Goal: Task Accomplishment & Management: Manage account settings

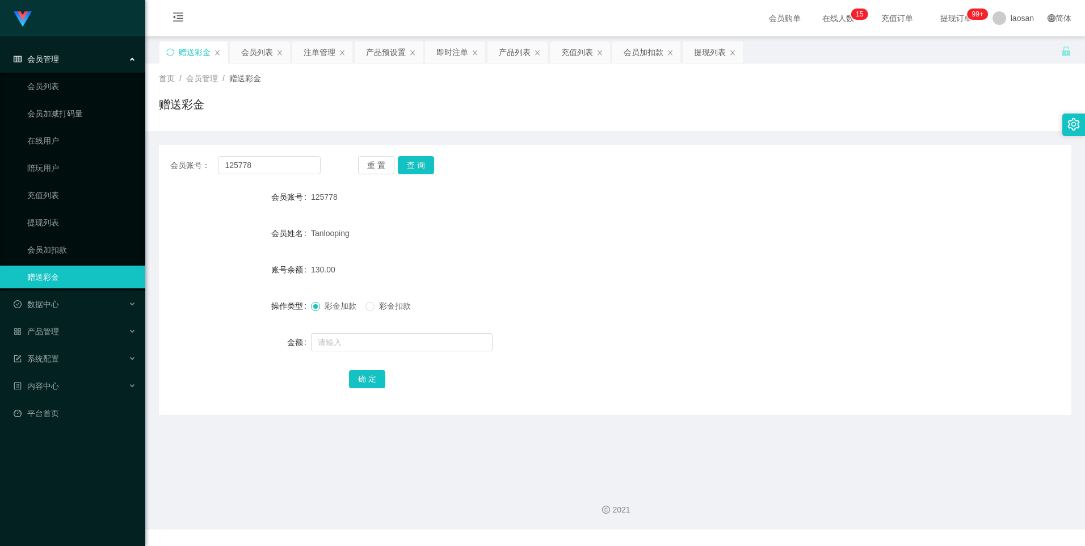
click at [192, 46] on div "赠送彩金" at bounding box center [195, 52] width 32 height 22
drag, startPoint x: 274, startPoint y: 160, endPoint x: 210, endPoint y: 160, distance: 64.1
click at [210, 160] on div "会员账号： 125778" at bounding box center [245, 165] width 150 height 18
click at [235, 167] on input "text" at bounding box center [269, 165] width 102 height 18
paste input "97480060"
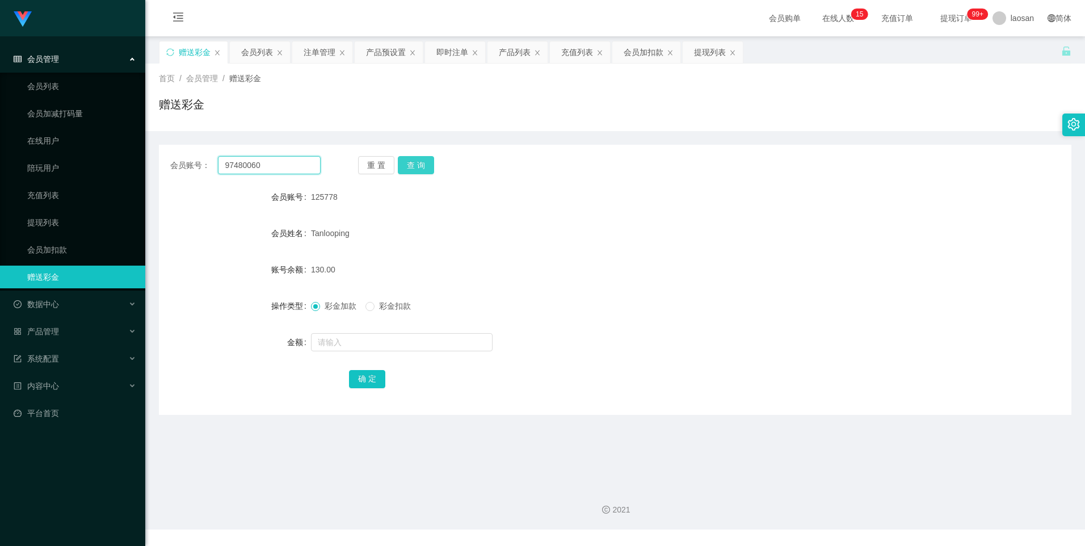
type input "97480060"
click at [406, 164] on button "查 询" at bounding box center [416, 165] width 36 height 18
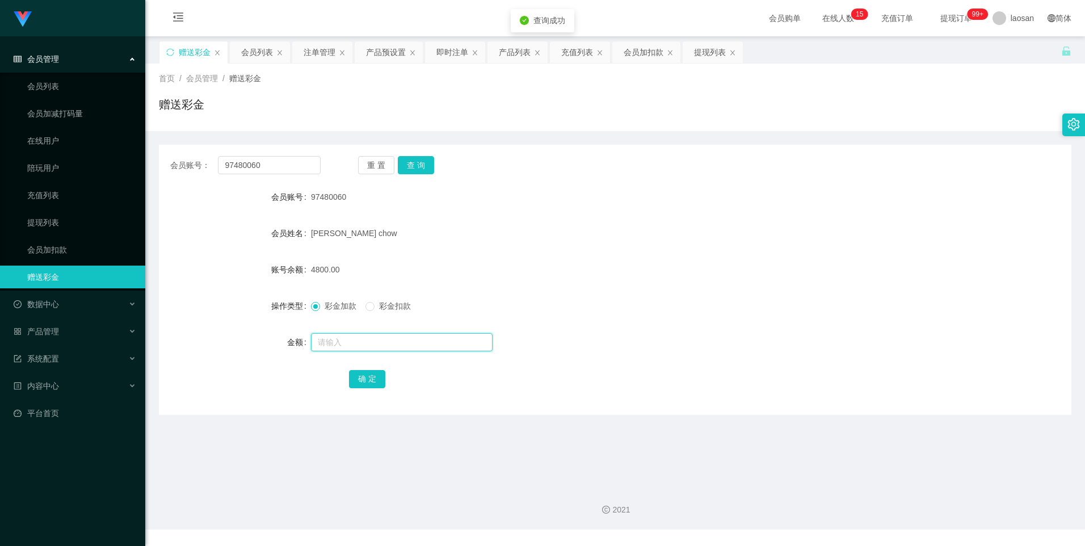
click at [326, 345] on input "text" at bounding box center [402, 342] width 182 height 18
type input "3200"
click at [358, 380] on button "确 定" at bounding box center [367, 379] width 36 height 18
click at [421, 160] on button "查 询" at bounding box center [416, 165] width 36 height 18
drag, startPoint x: 270, startPoint y: 165, endPoint x: 135, endPoint y: 158, distance: 135.3
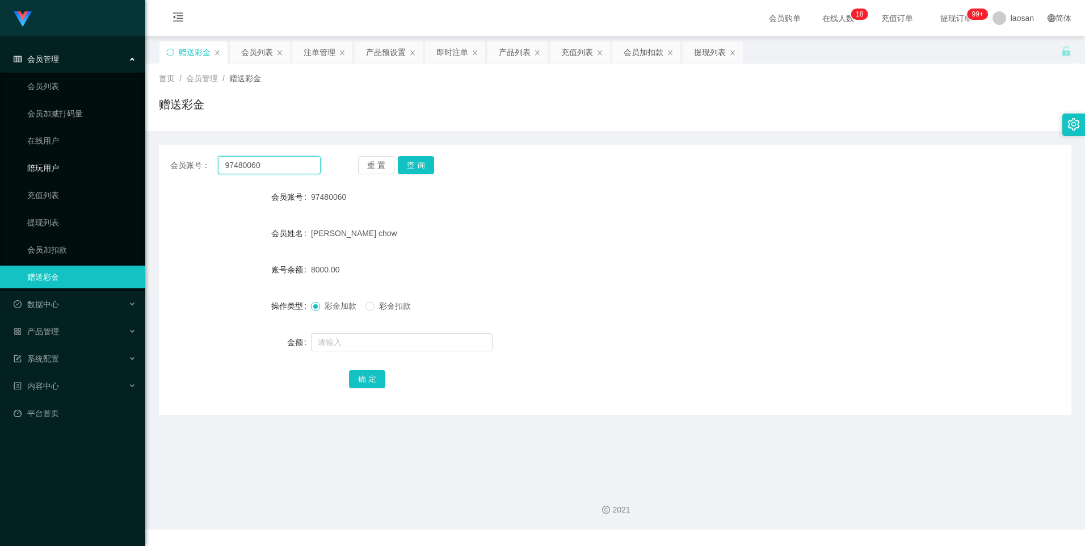
click at [135, 158] on section "Jingdong工作台代理端 会员管理 会员列表 会员加减打码量 在线用户 陪玩用户 充值列表 提现列表 会员加扣款 赠送彩金 数据中心 产品管理 系统配置 …" at bounding box center [542, 265] width 1085 height 530
click at [45, 252] on link "会员加扣款" at bounding box center [81, 249] width 109 height 23
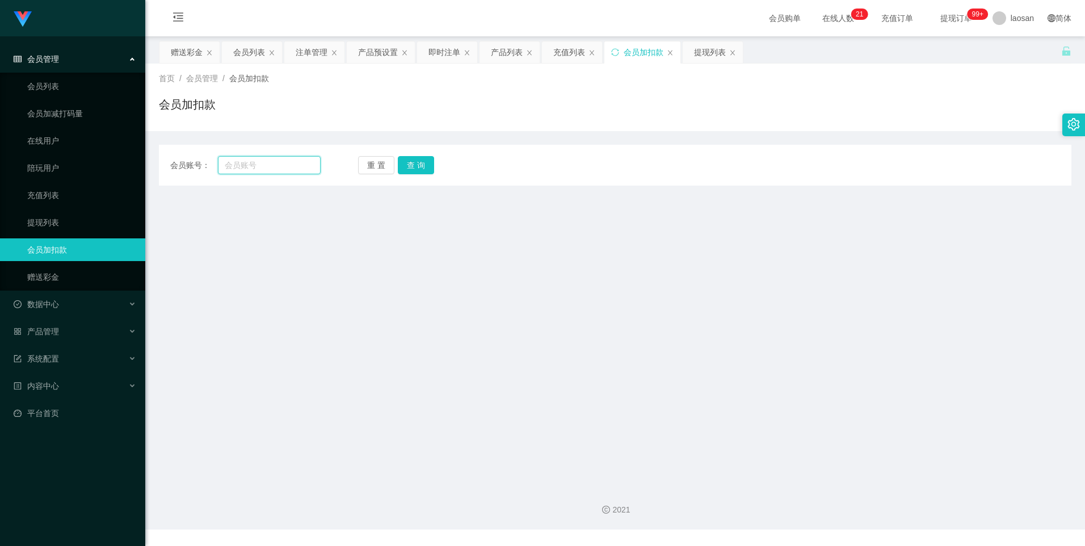
click at [238, 161] on input "text" at bounding box center [269, 165] width 102 height 18
paste input "baida555"
type input "baida555"
click at [428, 165] on button "查 询" at bounding box center [416, 165] width 36 height 18
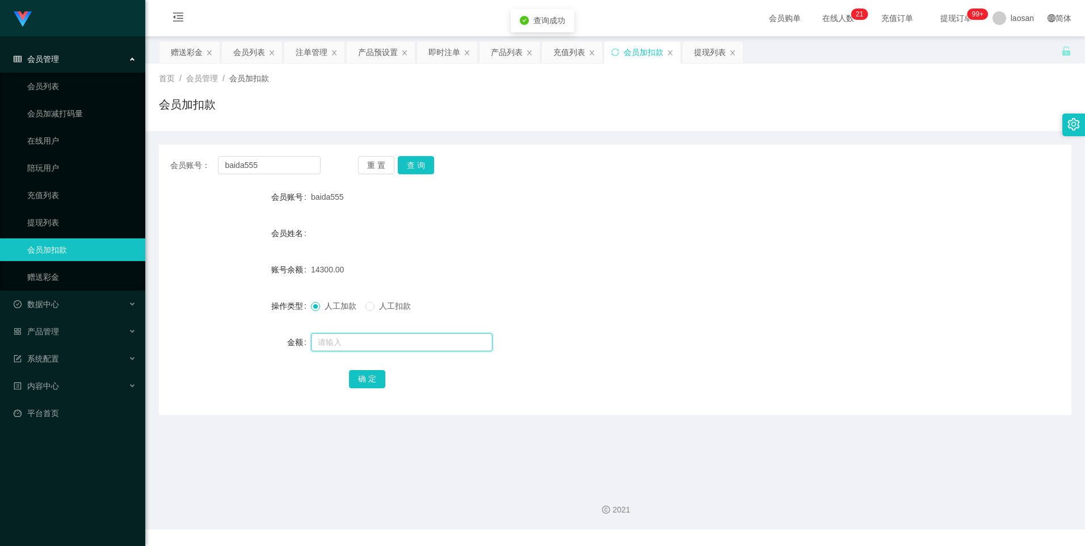
click at [339, 342] on input "text" at bounding box center [402, 342] width 182 height 18
click at [343, 342] on input "text" at bounding box center [402, 342] width 182 height 18
type input "1540"
click at [359, 370] on button "确 定" at bounding box center [367, 379] width 36 height 18
click at [351, 338] on input "text" at bounding box center [402, 342] width 182 height 18
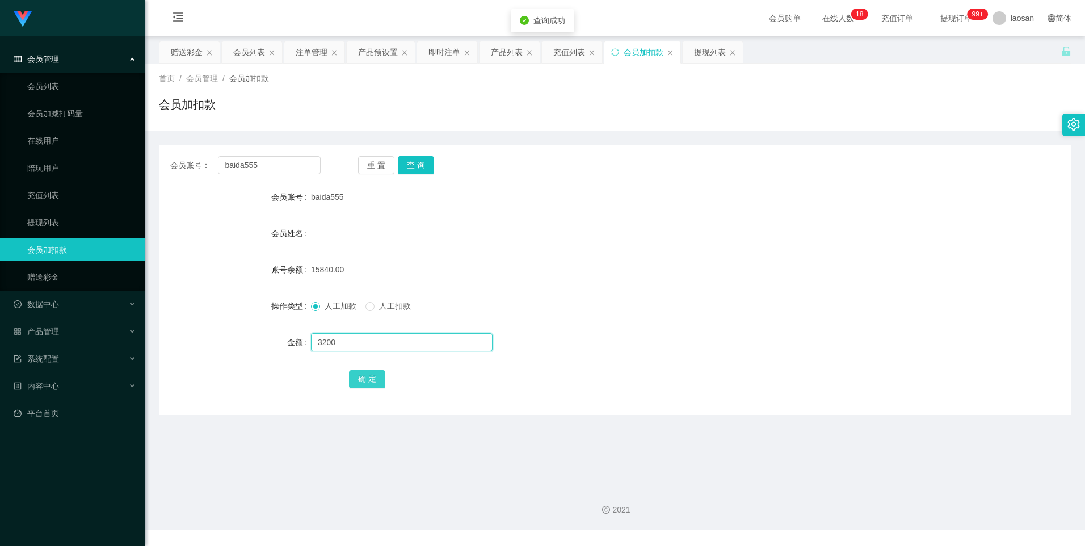
type input "3200"
click at [350, 371] on button "确 定" at bounding box center [367, 379] width 36 height 18
click at [405, 168] on button "查 询" at bounding box center [416, 165] width 36 height 18
click at [377, 50] on div "产品预设置" at bounding box center [378, 52] width 40 height 22
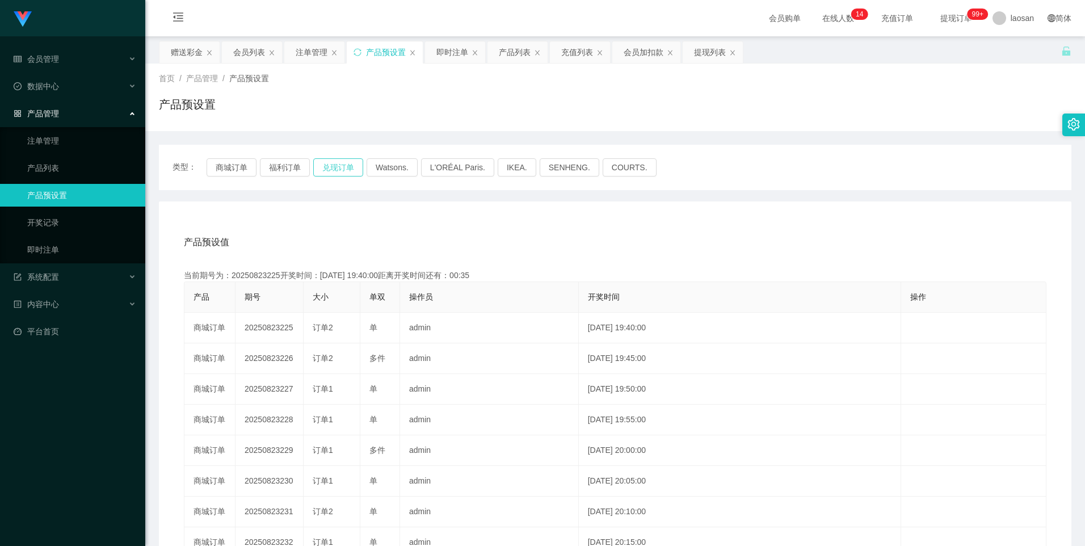
click at [320, 167] on button "兑现订单" at bounding box center [338, 167] width 50 height 18
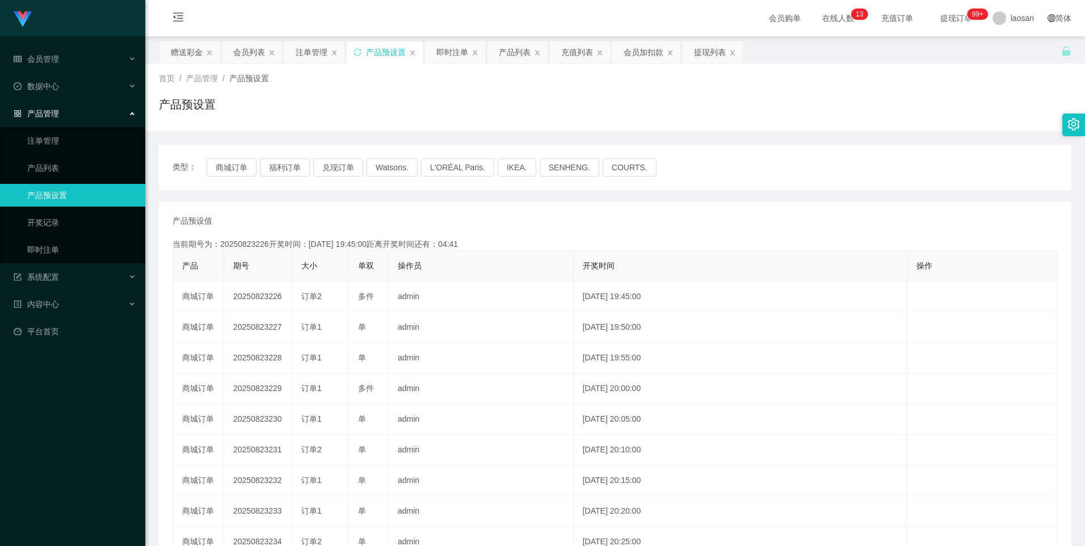
click at [761, 210] on div "产品预设值 添加期号 当前期号为：20250823226开奖时间：[DATE] 19:45:00距离开奖时间还有：04:41 产品 期号 大小 单双 操作员 …" at bounding box center [615, 420] width 913 height 437
click at [775, 49] on div "赠送彩金 会员列表 注单管理 产品预设置 即时注单 产品列表 充值列表 会员加扣款 提现列表" at bounding box center [610, 60] width 903 height 39
click at [332, 163] on button "兑现订单" at bounding box center [338, 167] width 50 height 18
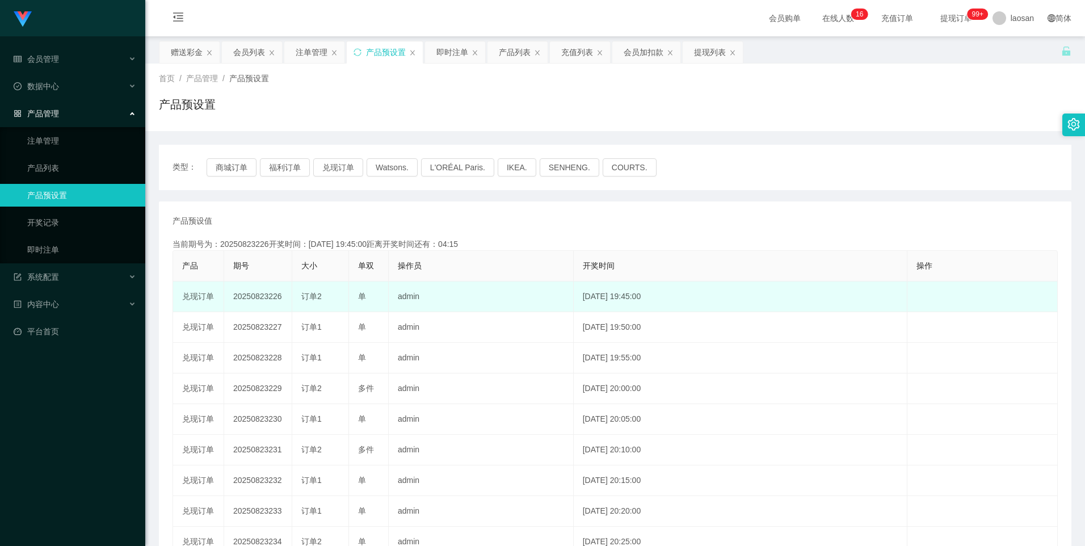
drag, startPoint x: 270, startPoint y: 297, endPoint x: 321, endPoint y: 296, distance: 51.1
click at [321, 296] on tr "兑现订单 20250823226 订单2 单 admin [DATE] 19:45:00 编 辑 限制投注" at bounding box center [615, 297] width 885 height 31
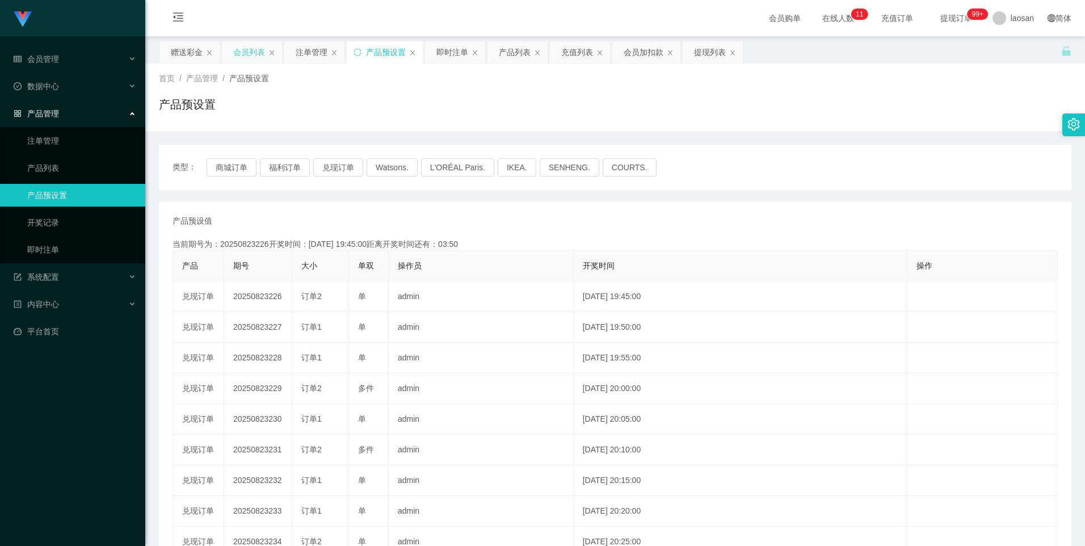
click at [249, 61] on div "会员列表" at bounding box center [249, 52] width 32 height 22
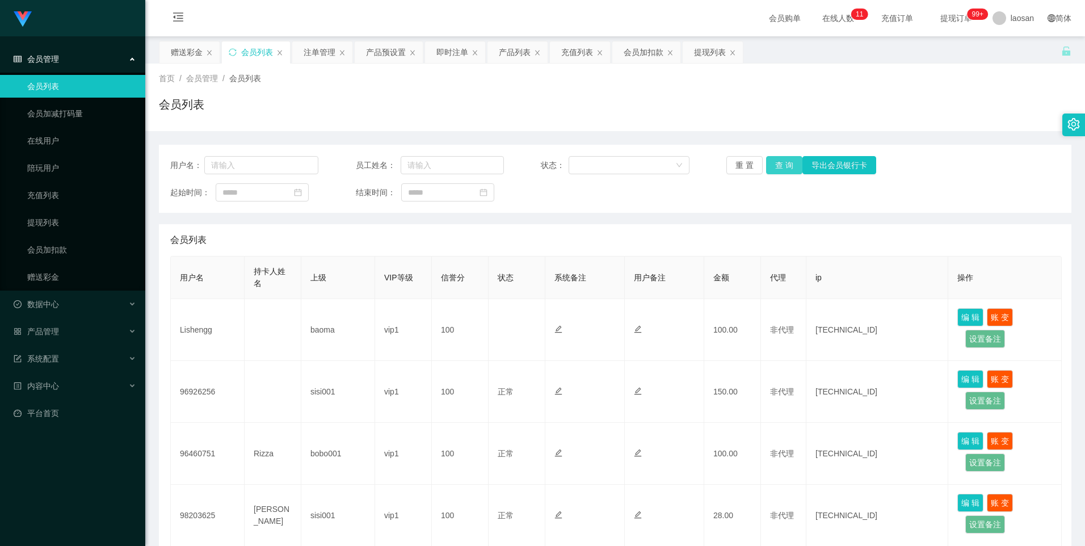
click at [769, 160] on button "查 询" at bounding box center [784, 165] width 36 height 18
click at [196, 54] on div "赠送彩金" at bounding box center [187, 52] width 32 height 22
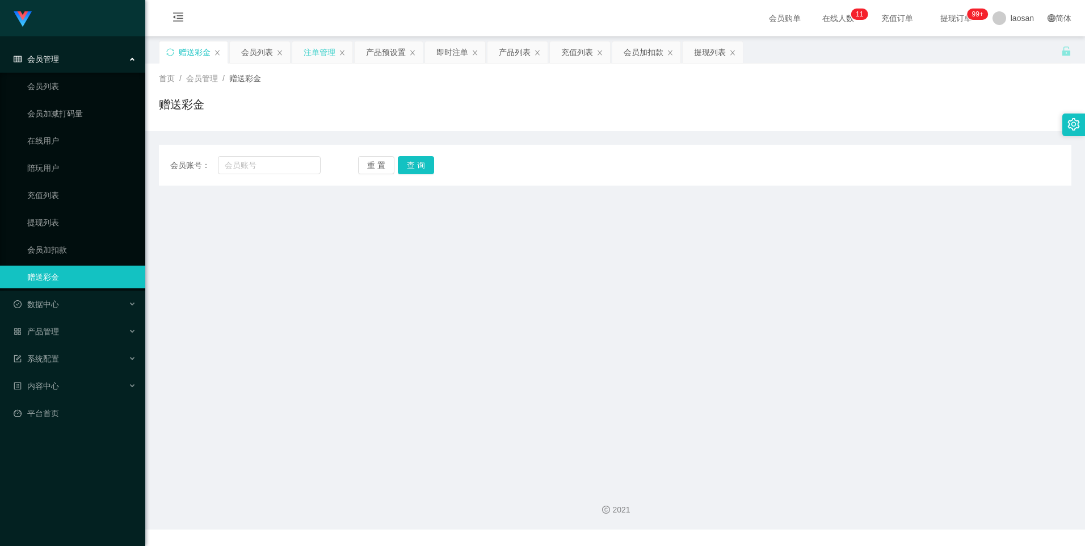
click at [308, 51] on div "注单管理" at bounding box center [320, 52] width 32 height 22
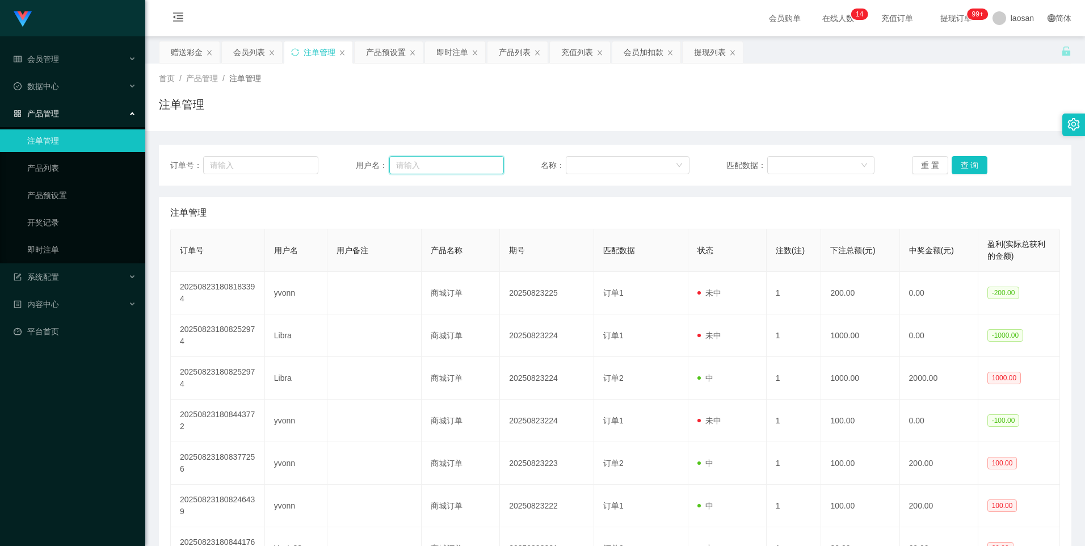
click at [479, 165] on input "text" at bounding box center [446, 165] width 115 height 18
paste input "97480060"
type input "97480060"
drag, startPoint x: 469, startPoint y: 161, endPoint x: 211, endPoint y: 183, distance: 259.2
click at [209, 183] on div "订单号： 用户名： 97480060 名称： 匹配数据： 重 置 查 询" at bounding box center [615, 165] width 913 height 41
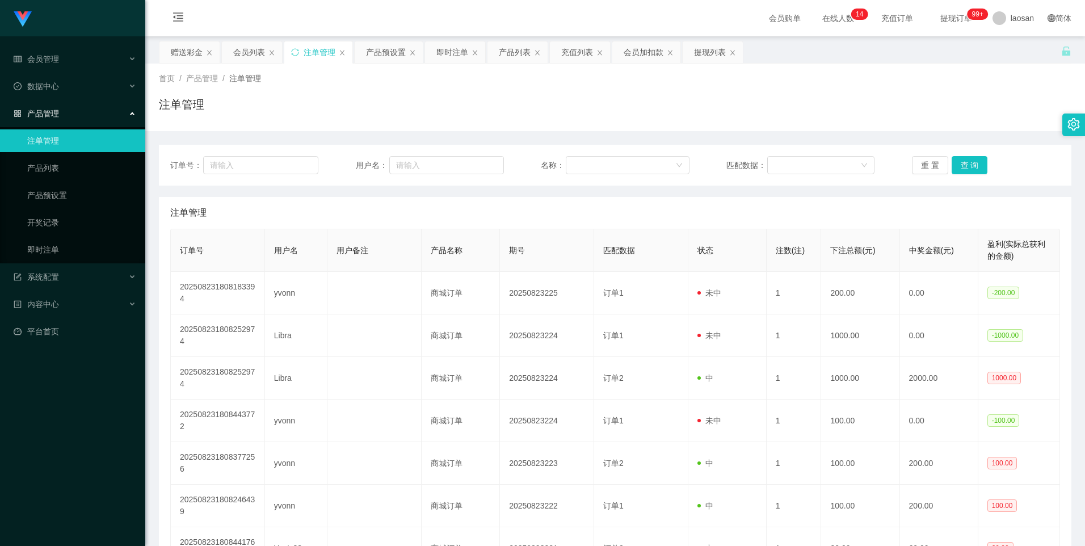
click at [246, 40] on main "关闭左侧 关闭右侧 关闭其它 刷新页面 赠送彩金 会员列表 注单管理 产品预设置 即时注单 产品列表 充值列表 会员加扣款 提现列表 首页 / 产品管理 / …" at bounding box center [615, 385] width 940 height 698
click at [244, 54] on div "会员列表" at bounding box center [249, 52] width 32 height 22
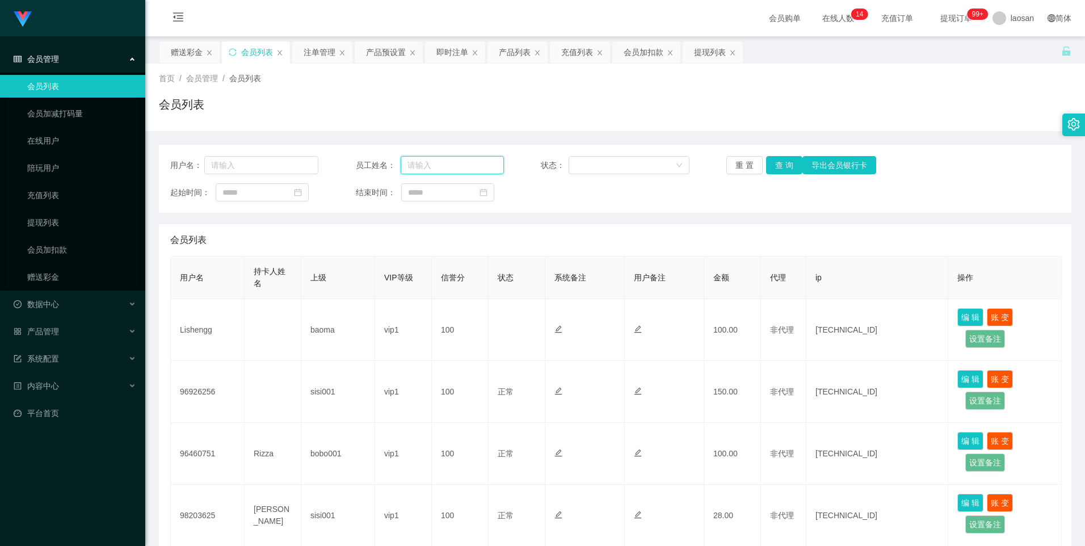
drag, startPoint x: 450, startPoint y: 162, endPoint x: 442, endPoint y: 162, distance: 7.4
click at [450, 162] on input "text" at bounding box center [452, 165] width 103 height 18
click at [253, 169] on input "text" at bounding box center [261, 165] width 115 height 18
paste input "97480060"
type input "97480060"
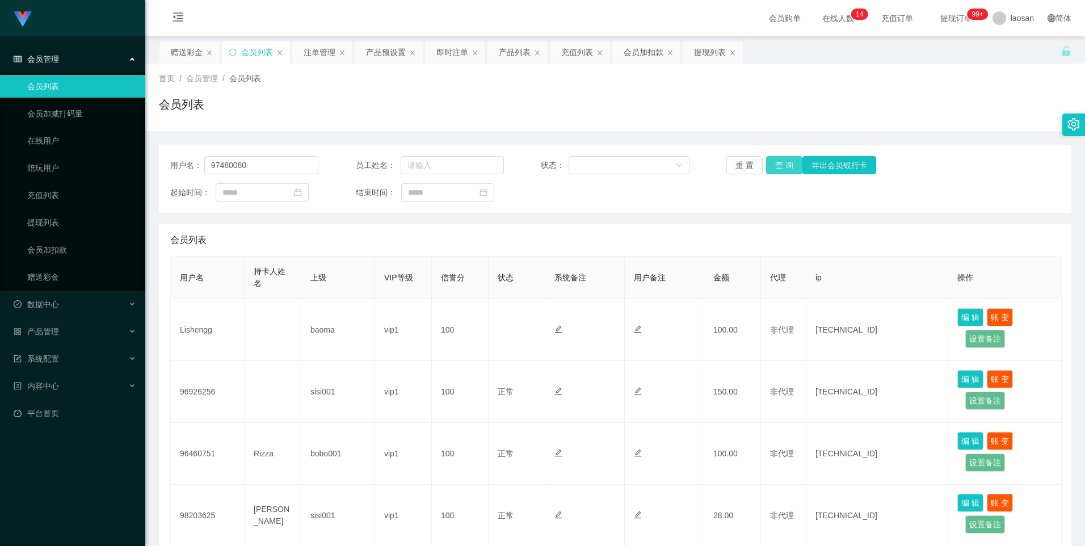
click at [779, 168] on button "查 询" at bounding box center [784, 165] width 36 height 18
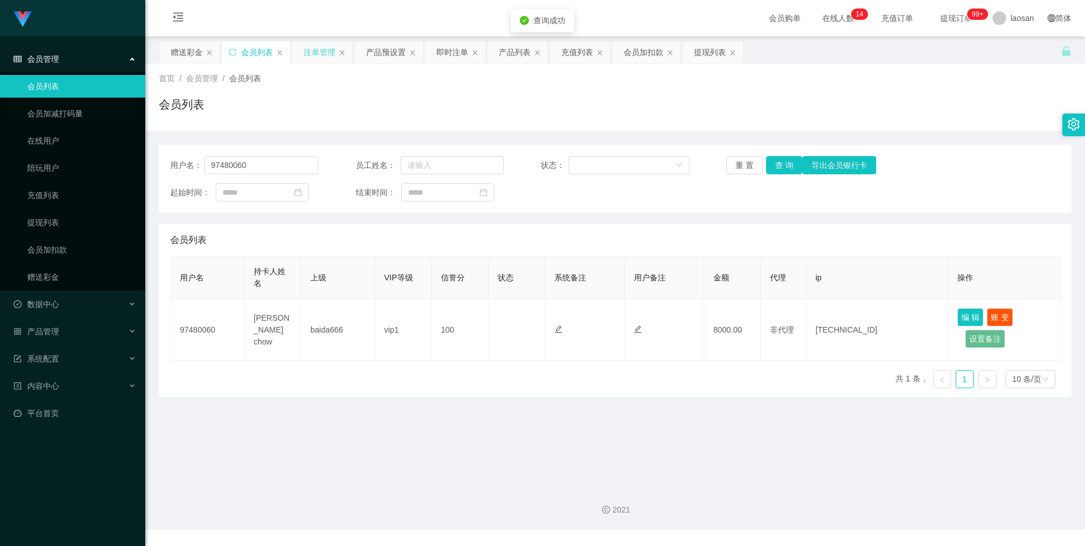
click at [317, 51] on div "注单管理" at bounding box center [320, 52] width 32 height 22
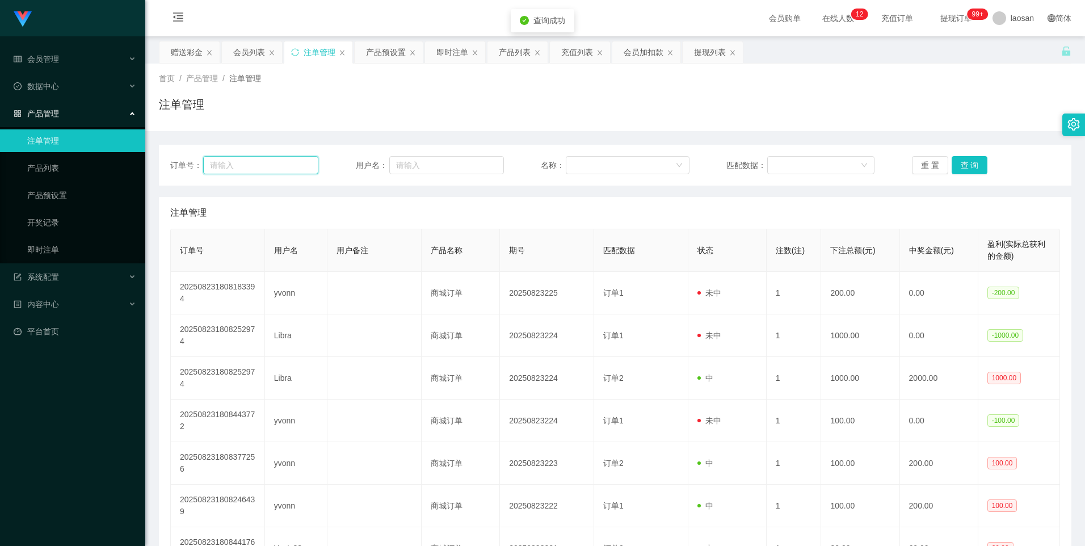
click at [273, 164] on input "text" at bounding box center [260, 165] width 115 height 18
click at [250, 161] on input "text" at bounding box center [260, 165] width 115 height 18
click at [441, 160] on input "text" at bounding box center [446, 165] width 115 height 18
paste input "97480060"
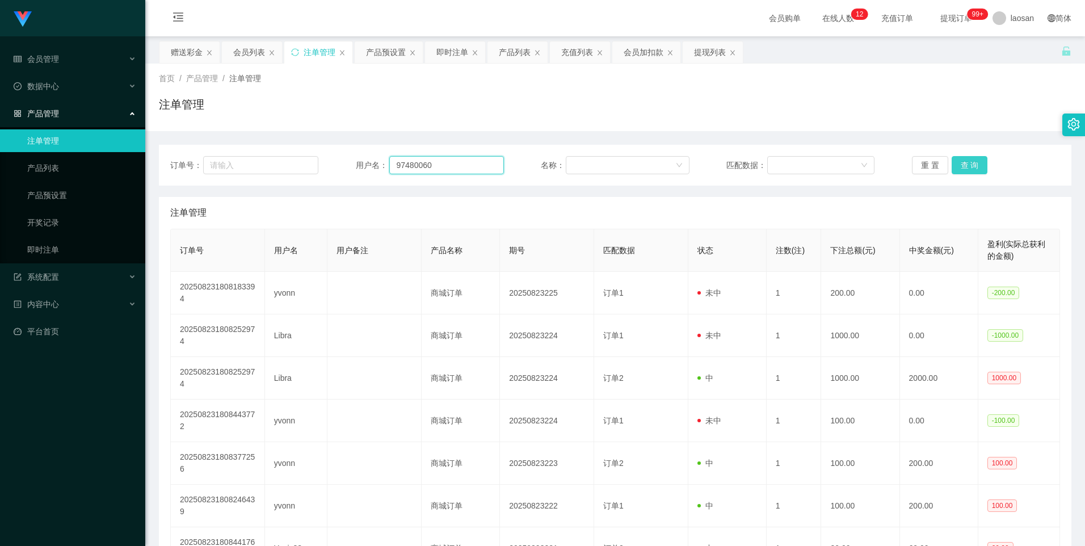
type input "97480060"
click at [976, 163] on button "查 询" at bounding box center [970, 165] width 36 height 18
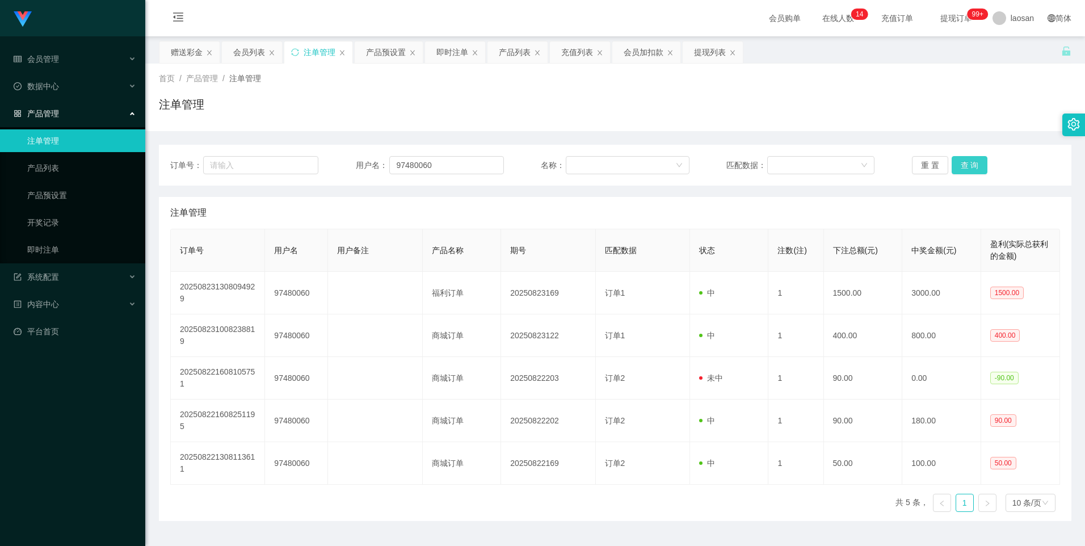
click at [964, 159] on button "查 询" at bounding box center [970, 165] width 36 height 18
click at [964, 159] on button "查 询" at bounding box center [976, 165] width 49 height 18
click at [964, 159] on div "重 置 查 询" at bounding box center [986, 165] width 148 height 18
click at [964, 159] on button "查 询" at bounding box center [976, 165] width 49 height 18
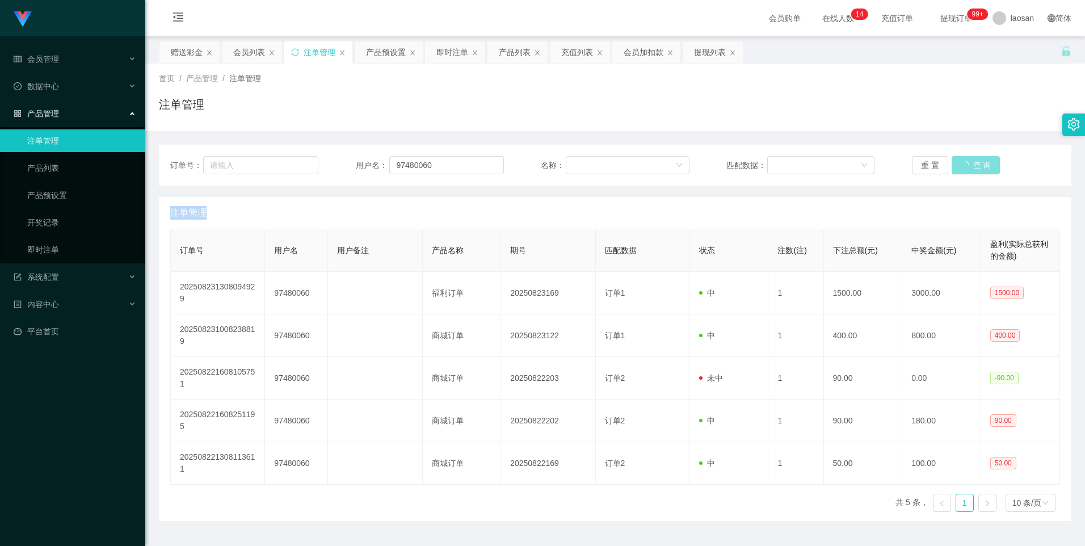
click at [964, 159] on button "查 询" at bounding box center [976, 165] width 49 height 18
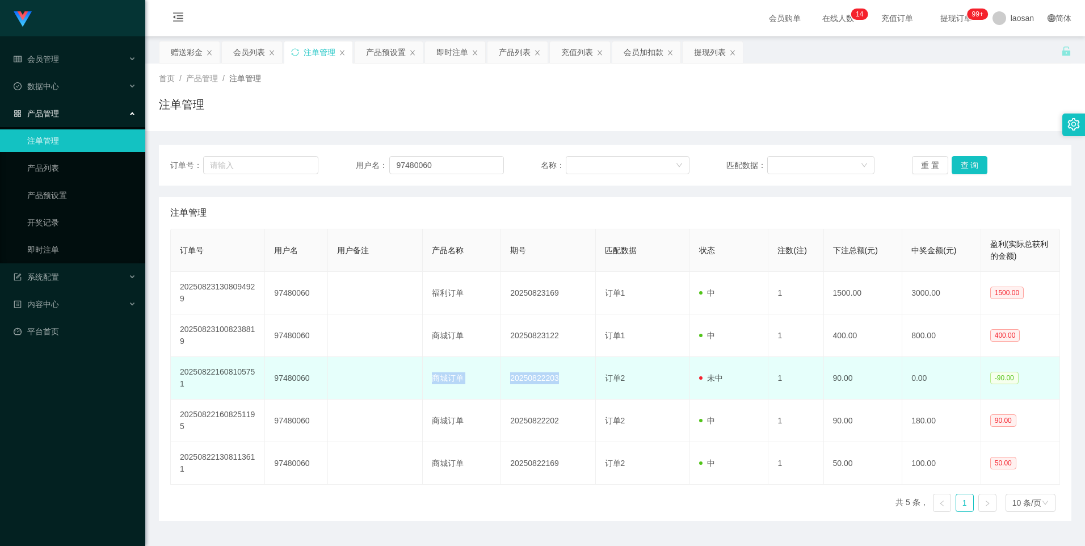
drag, startPoint x: 431, startPoint y: 375, endPoint x: 589, endPoint y: 380, distance: 157.9
click at [589, 380] on tr "202508221608105751 97480060 商城订单 20250822203 订单2 未中 1 90.00 0.00 -90.00" at bounding box center [616, 378] width 890 height 43
drag, startPoint x: 589, startPoint y: 380, endPoint x: 546, endPoint y: 381, distance: 43.7
click at [546, 381] on td "20250822203" at bounding box center [548, 378] width 94 height 43
drag, startPoint x: 649, startPoint y: 378, endPoint x: 388, endPoint y: 384, distance: 261.8
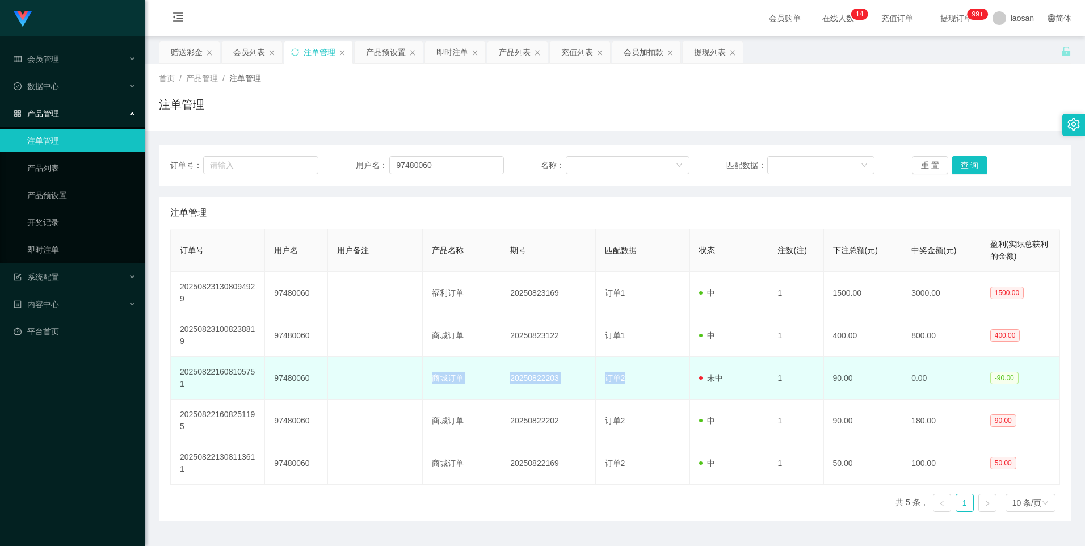
click at [388, 384] on tr "202508221608105751 97480060 商城订单 20250822203 订单2 未中 1 90.00 0.00 -90.00" at bounding box center [616, 378] width 890 height 43
drag, startPoint x: 388, startPoint y: 384, endPoint x: 534, endPoint y: 372, distance: 146.4
click at [534, 372] on td "20250822203" at bounding box center [548, 378] width 94 height 43
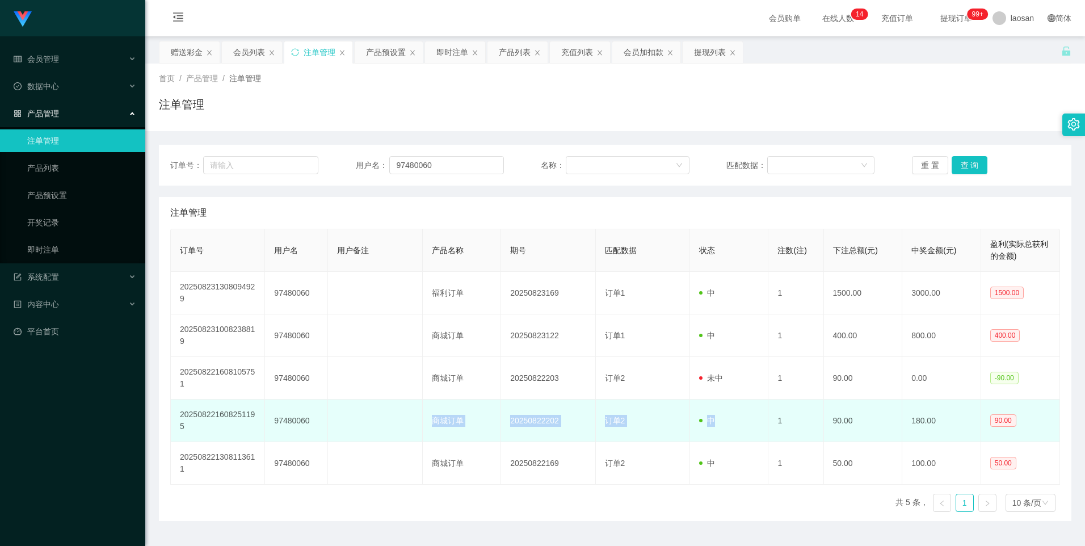
drag, startPoint x: 432, startPoint y: 411, endPoint x: 740, endPoint y: 423, distance: 307.9
click at [740, 423] on tr "202508221608251195 97480060 商城订单 20250822202 订单2 中 1 90.00 180.00 90.00" at bounding box center [616, 421] width 890 height 43
click at [737, 421] on td "中" at bounding box center [729, 421] width 79 height 43
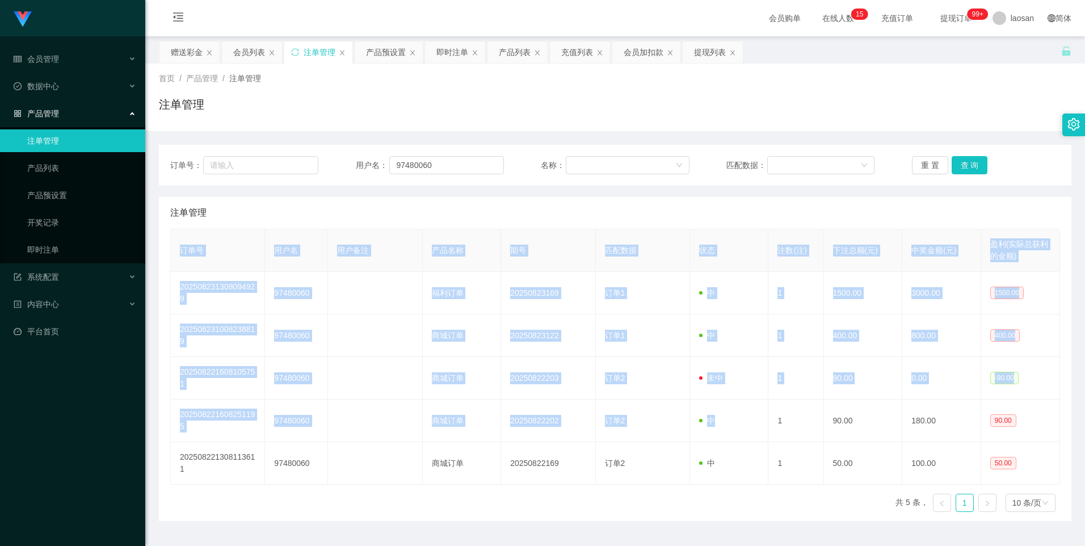
drag, startPoint x: 719, startPoint y: 417, endPoint x: 154, endPoint y: 405, distance: 564.9
click at [154, 405] on main "关闭左侧 关闭右侧 关闭其它 刷新页面 赠送彩金 会员列表 注单管理 产品预设置 即时注单 产品列表 充值列表 会员加扣款 提现列表 首页 / 产品管理 / …" at bounding box center [615, 278] width 940 height 485
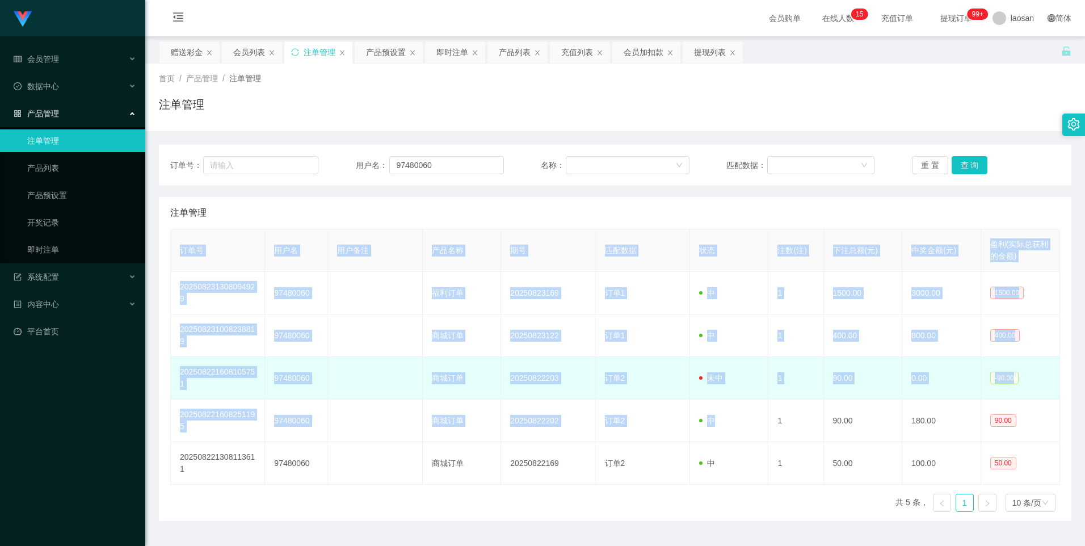
click at [622, 389] on td "订单2" at bounding box center [643, 378] width 94 height 43
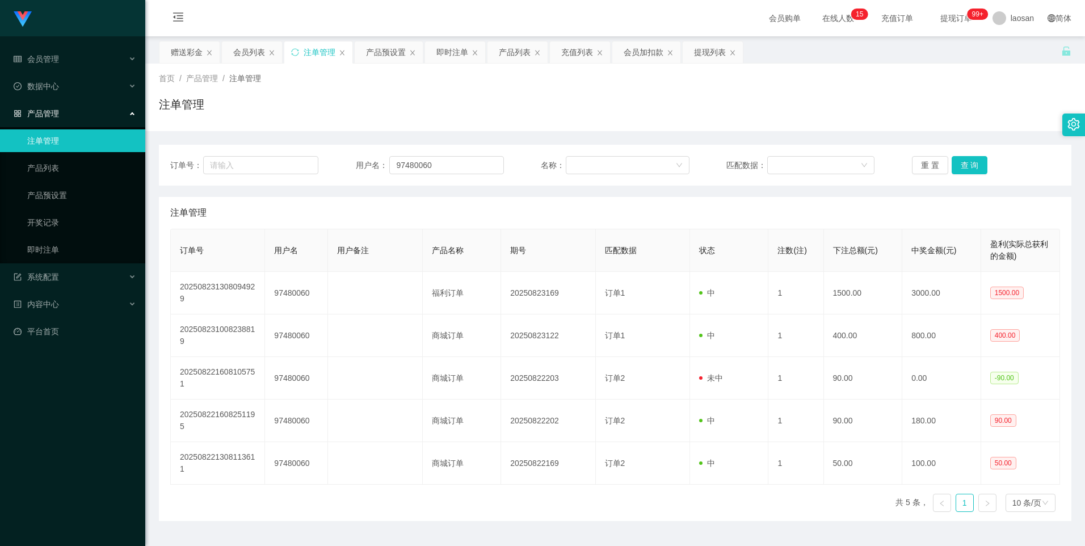
click at [958, 149] on div "订单号： 用户名： 97480060 名称： 匹配数据： 重 置 查 询" at bounding box center [615, 165] width 913 height 41
click at [961, 161] on button "查 询" at bounding box center [970, 165] width 36 height 18
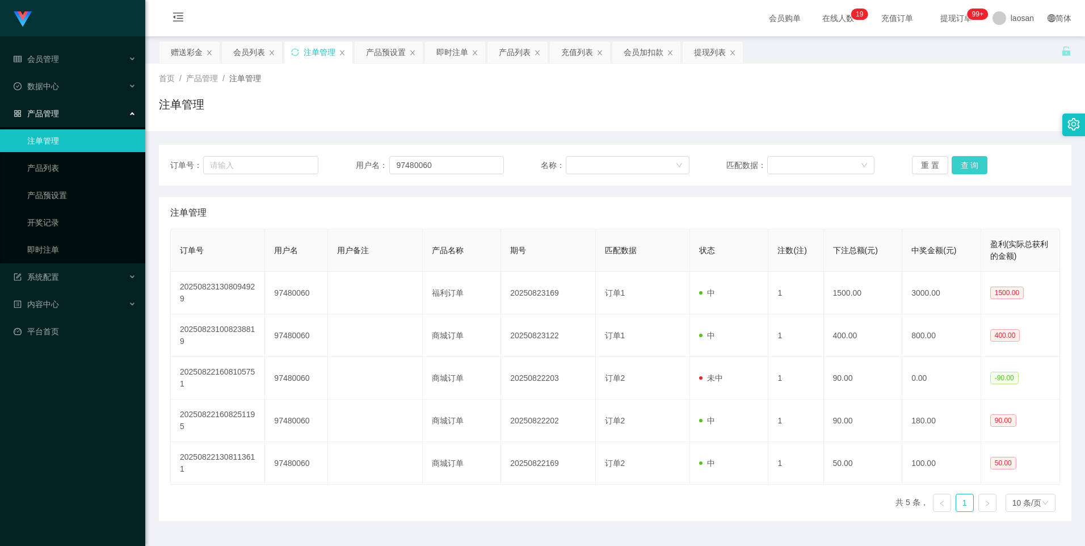
click at [961, 161] on button "查 询" at bounding box center [970, 165] width 36 height 18
click at [961, 161] on div "重 置 查 询" at bounding box center [986, 165] width 148 height 18
click at [961, 161] on button "查 询" at bounding box center [970, 165] width 36 height 18
click at [961, 161] on div "重 置 查 询" at bounding box center [986, 165] width 148 height 18
click at [961, 161] on button "查 询" at bounding box center [970, 165] width 36 height 18
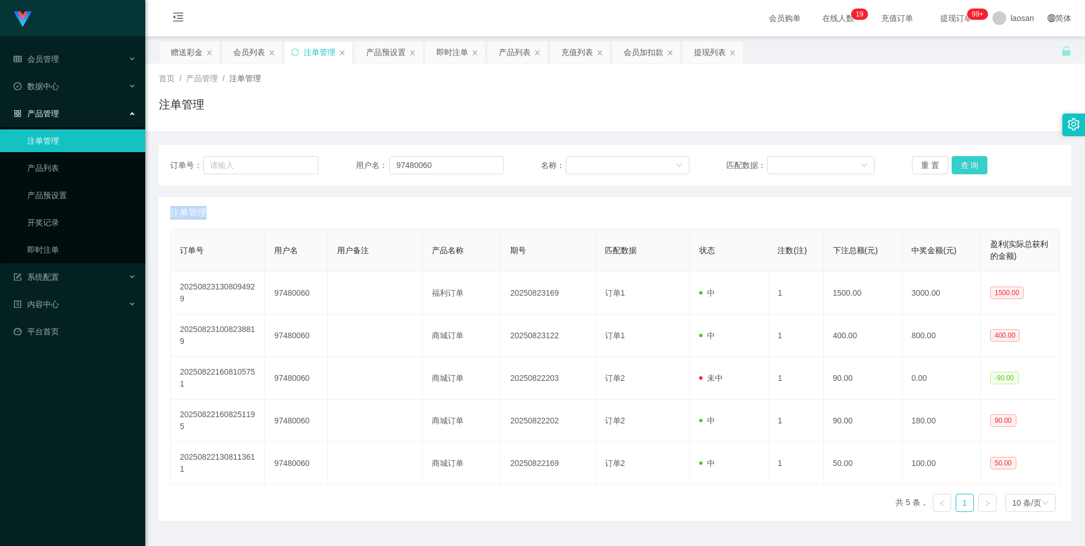
click at [961, 161] on div "重 置 查 询" at bounding box center [986, 165] width 148 height 18
click at [961, 161] on button "查 询" at bounding box center [970, 165] width 36 height 18
click at [961, 161] on div "重 置 查 询" at bounding box center [986, 165] width 148 height 18
click at [961, 161] on button "查 询" at bounding box center [970, 165] width 36 height 18
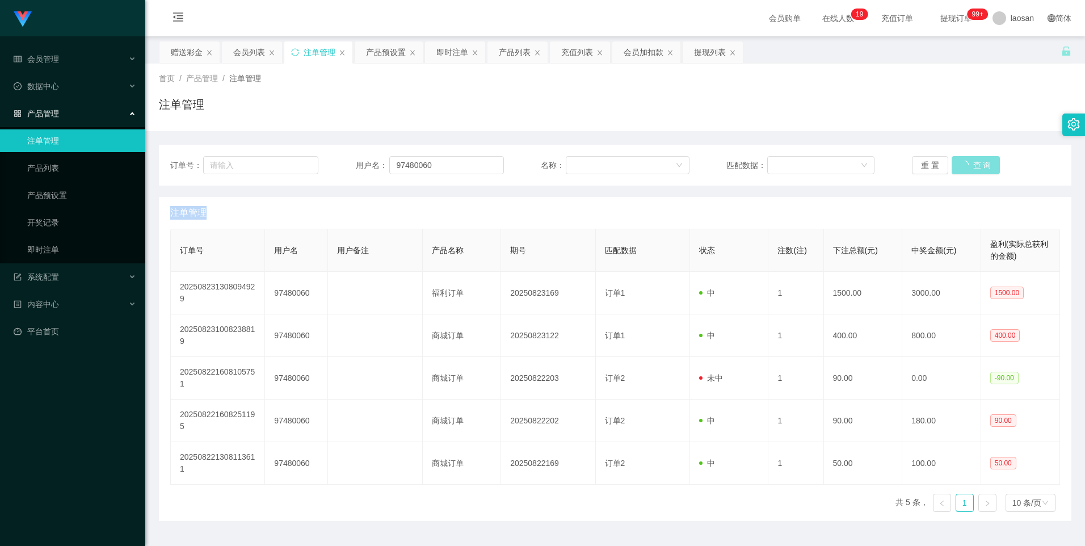
click at [961, 161] on div "重 置 查 询" at bounding box center [986, 165] width 148 height 18
click at [961, 161] on button "查 询" at bounding box center [970, 165] width 36 height 18
click at [961, 161] on div "重 置 查 询" at bounding box center [986, 165] width 148 height 18
click at [961, 161] on button "查 询" at bounding box center [970, 165] width 36 height 18
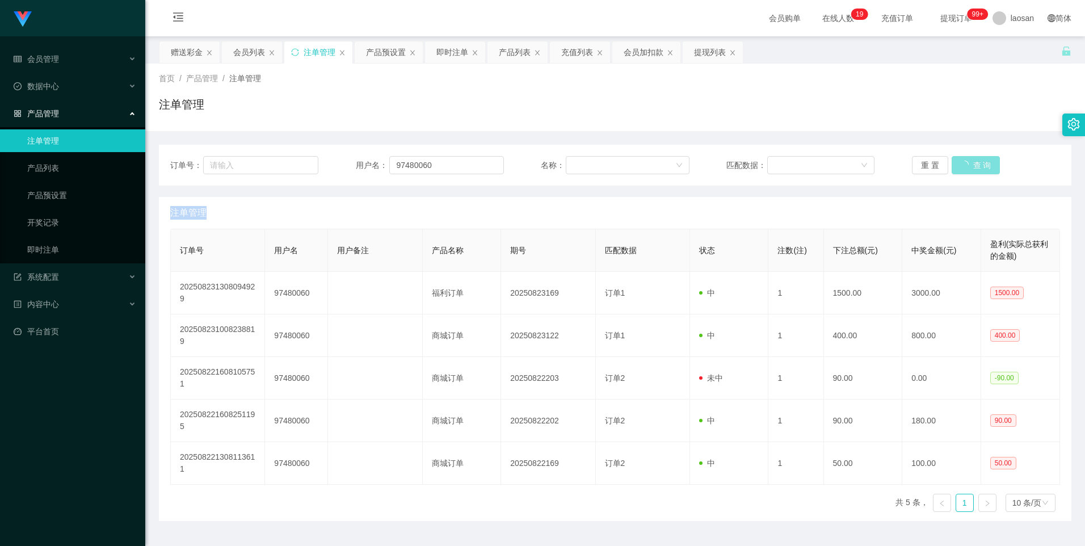
click at [961, 161] on div "重 置 查 询" at bounding box center [986, 165] width 148 height 18
drag, startPoint x: 961, startPoint y: 161, endPoint x: 1083, endPoint y: 223, distance: 136.8
click at [961, 161] on button "查 询" at bounding box center [970, 165] width 36 height 18
click at [959, 161] on button "查 询" at bounding box center [970, 165] width 36 height 18
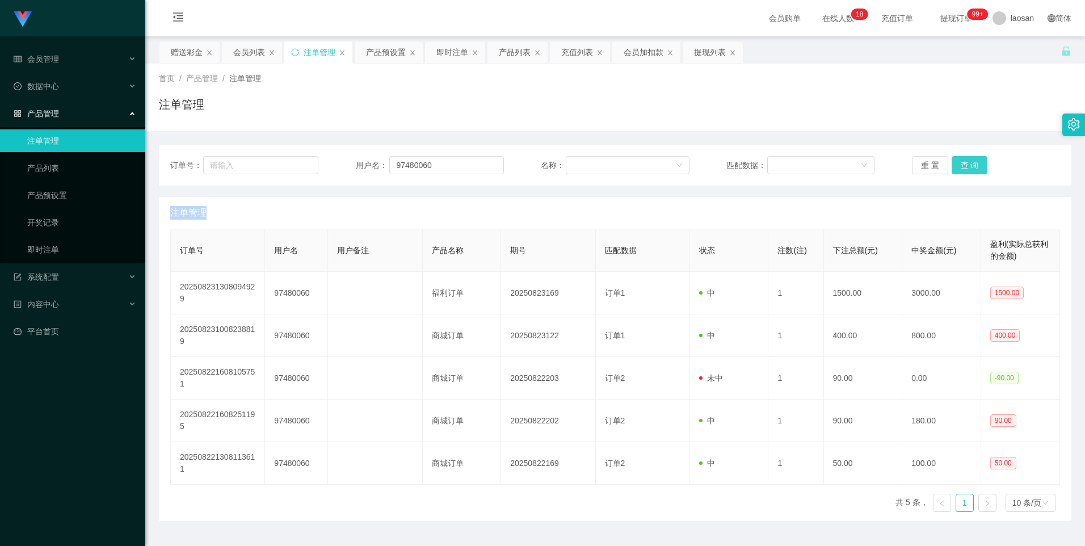
click at [959, 161] on div "重 置 查 询" at bounding box center [986, 165] width 148 height 18
drag, startPoint x: 959, startPoint y: 161, endPoint x: 996, endPoint y: 48, distance: 119.4
click at [959, 161] on button "查 询" at bounding box center [970, 165] width 36 height 18
click at [955, 163] on button "查 询" at bounding box center [970, 165] width 36 height 18
click at [955, 163] on div "重 置 查 询" at bounding box center [986, 165] width 148 height 18
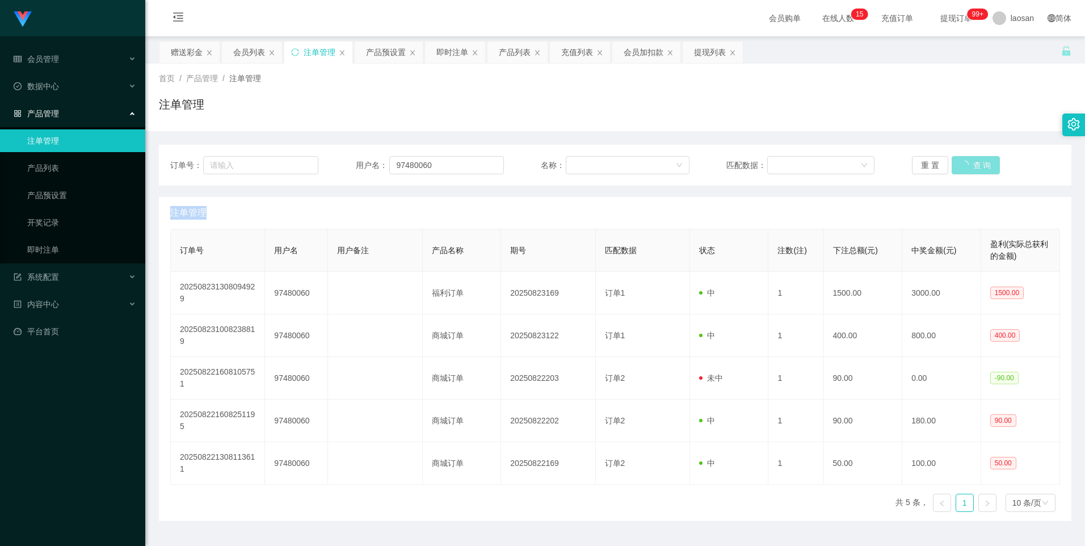
click at [955, 163] on button "查 询" at bounding box center [976, 165] width 49 height 18
click at [955, 163] on div "重 置 查 询" at bounding box center [986, 165] width 148 height 18
click at [955, 163] on button "查 询" at bounding box center [970, 165] width 36 height 18
click at [955, 163] on div "重 置 查 询" at bounding box center [986, 165] width 148 height 18
click at [955, 163] on button "查 询" at bounding box center [970, 165] width 36 height 18
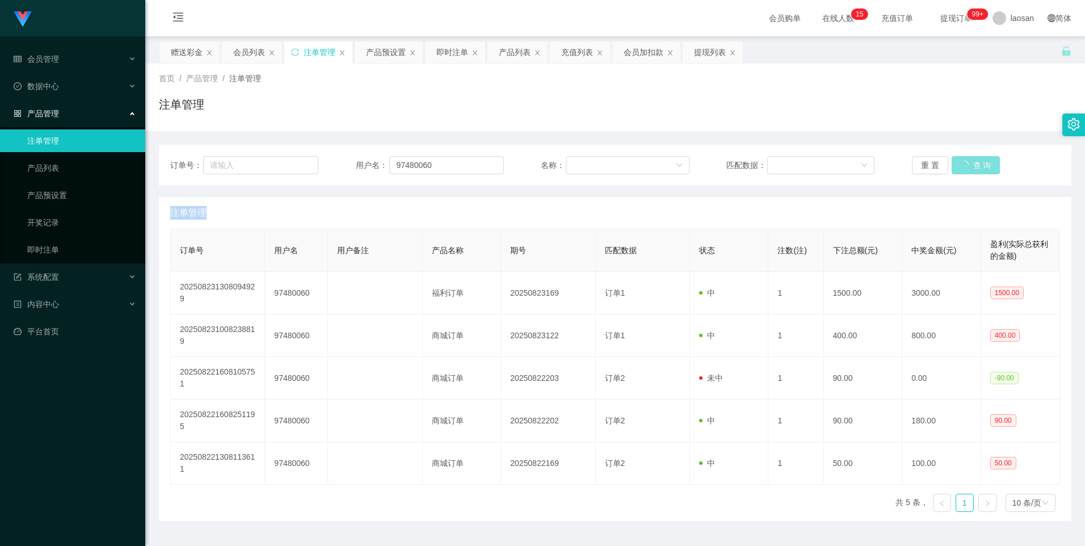
click at [955, 163] on div "重 置 查 询" at bounding box center [986, 165] width 148 height 18
click at [955, 163] on button "查 询" at bounding box center [976, 165] width 49 height 18
click at [955, 163] on div "重 置 查 询" at bounding box center [986, 165] width 148 height 18
click at [955, 163] on button "查 询" at bounding box center [970, 165] width 36 height 18
click at [955, 163] on div "重 置 查 询" at bounding box center [986, 165] width 148 height 18
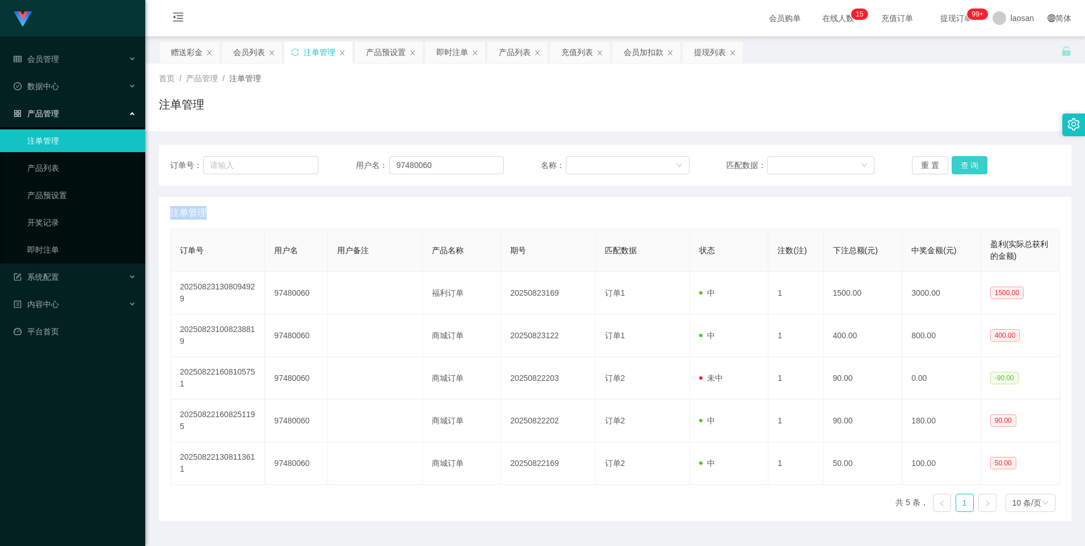
click at [955, 163] on button "查 询" at bounding box center [970, 165] width 36 height 18
click at [954, 163] on button "查 询" at bounding box center [976, 165] width 49 height 18
click at [954, 163] on div "重 置 查 询" at bounding box center [986, 165] width 148 height 18
click at [954, 163] on button "查 询" at bounding box center [970, 165] width 36 height 18
click at [954, 163] on div "重 置 查 询" at bounding box center [986, 165] width 148 height 18
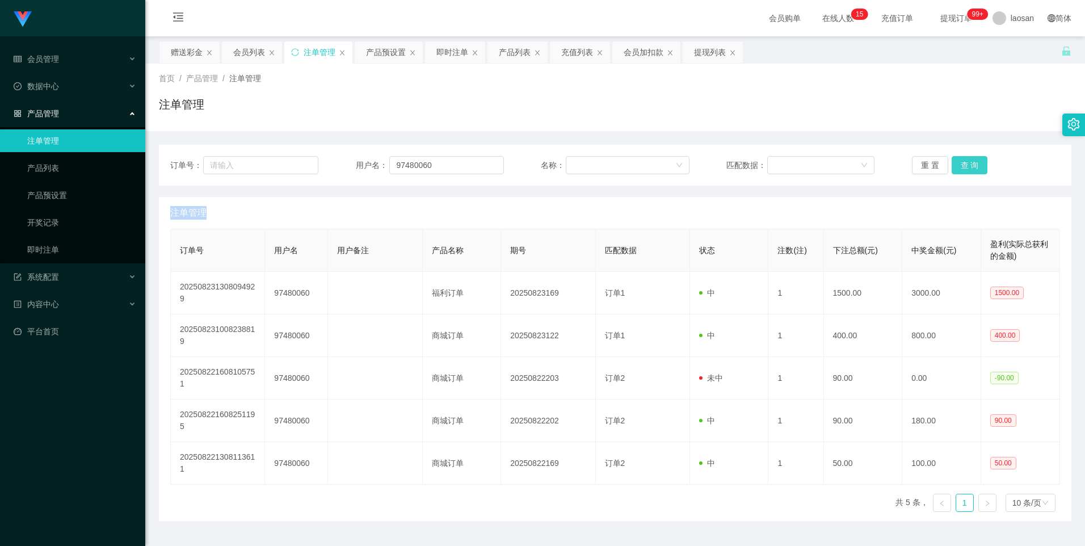
click at [954, 163] on button "查 询" at bounding box center [970, 165] width 36 height 18
click at [954, 163] on div "重 置 查 询" at bounding box center [986, 165] width 148 height 18
click at [954, 163] on button "查 询" at bounding box center [970, 165] width 36 height 18
click at [981, 165] on button "查 询" at bounding box center [970, 165] width 36 height 18
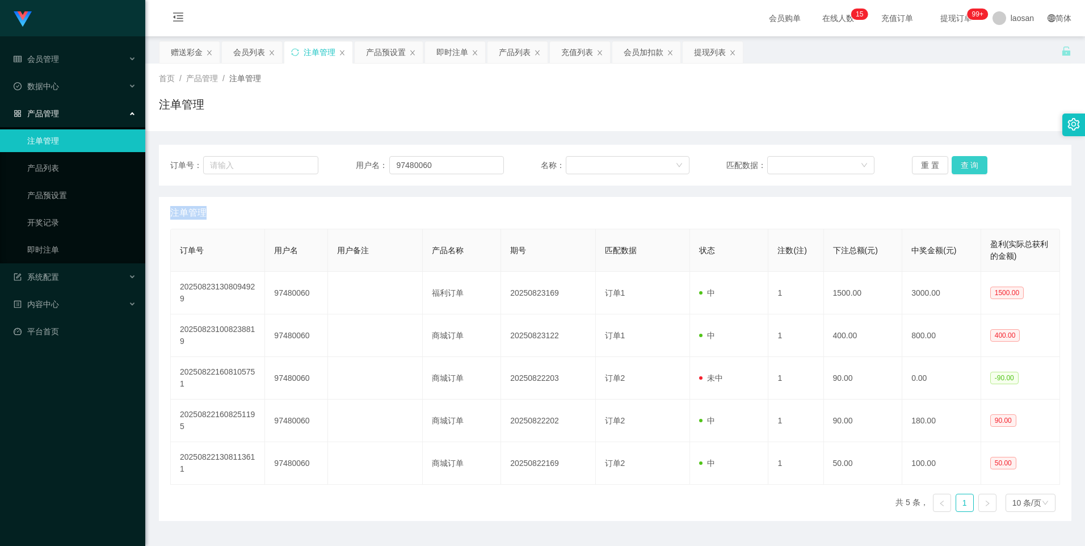
click at [981, 165] on button "查 询" at bounding box center [970, 165] width 36 height 18
click at [981, 165] on div "重 置 查 询" at bounding box center [986, 165] width 148 height 18
click at [981, 165] on button "查 询" at bounding box center [970, 165] width 36 height 18
click at [981, 165] on div "重 置 查 询" at bounding box center [986, 165] width 148 height 18
click at [981, 165] on button "查 询" at bounding box center [970, 165] width 36 height 18
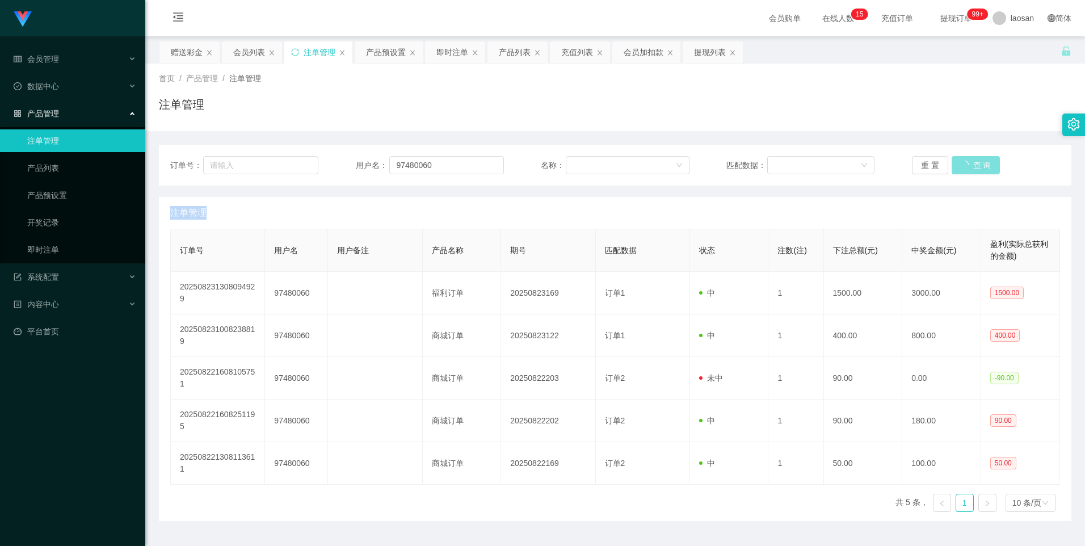
click at [981, 165] on div "重 置 查 询" at bounding box center [986, 165] width 148 height 18
click at [981, 165] on button "查 询" at bounding box center [970, 165] width 36 height 18
click at [981, 165] on div "重 置 查 询" at bounding box center [986, 165] width 148 height 18
click at [981, 165] on button "查 询" at bounding box center [970, 165] width 36 height 18
click at [972, 160] on button "查 询" at bounding box center [970, 165] width 36 height 18
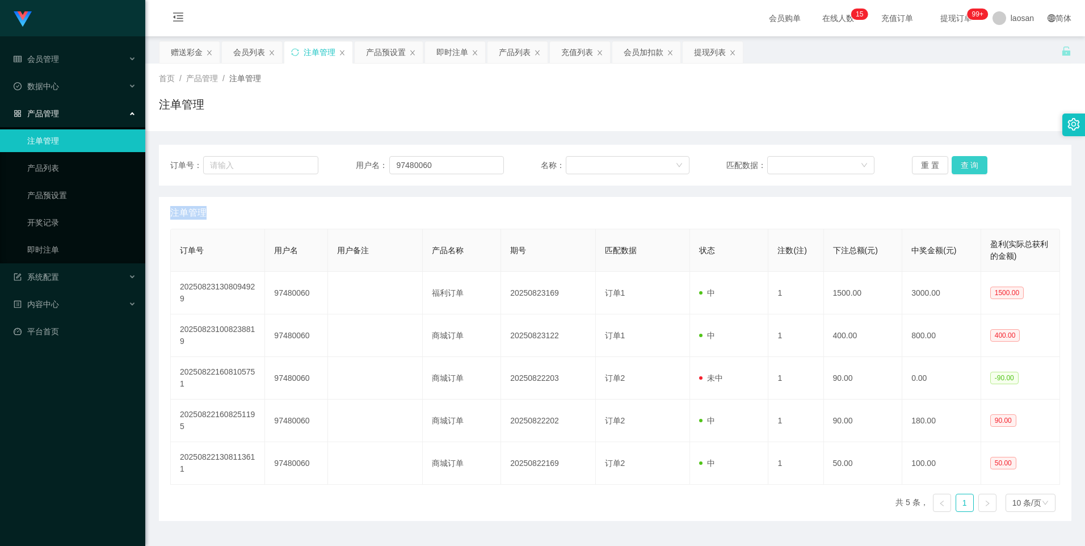
click at [972, 160] on div "重 置 查 询" at bounding box center [986, 165] width 148 height 18
click at [972, 160] on button "查 询" at bounding box center [970, 165] width 36 height 18
click at [972, 160] on div "重 置 查 询" at bounding box center [986, 165] width 148 height 18
click at [977, 169] on button "查 询" at bounding box center [970, 165] width 36 height 18
click at [974, 168] on button "查 询" at bounding box center [970, 165] width 36 height 18
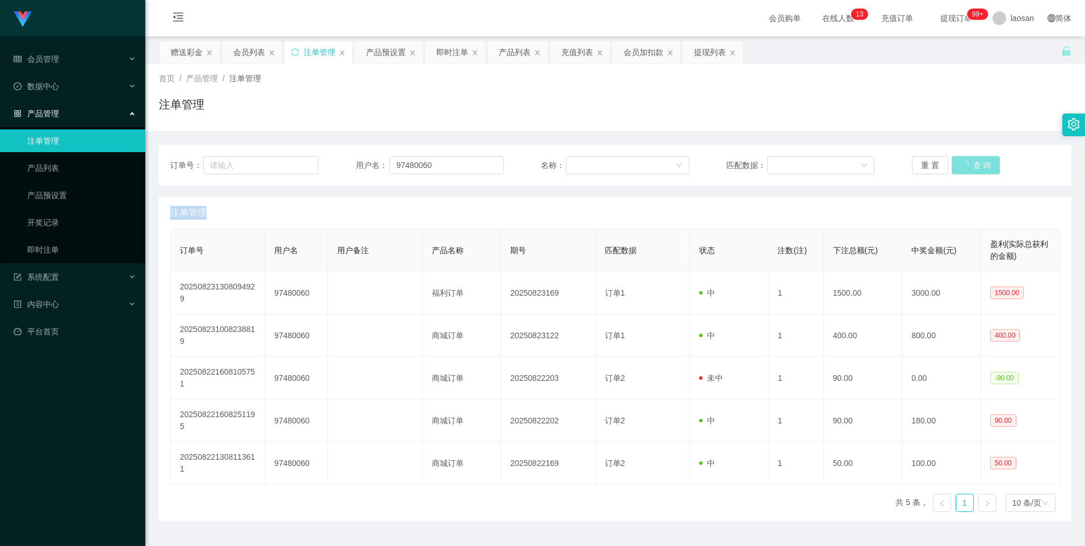
click at [974, 168] on div "重 置 查 询" at bounding box center [986, 165] width 148 height 18
click at [974, 168] on button "查 询" at bounding box center [970, 165] width 36 height 18
click at [974, 168] on div "重 置 查 询" at bounding box center [986, 165] width 148 height 18
click at [970, 157] on button "查 询" at bounding box center [970, 165] width 36 height 18
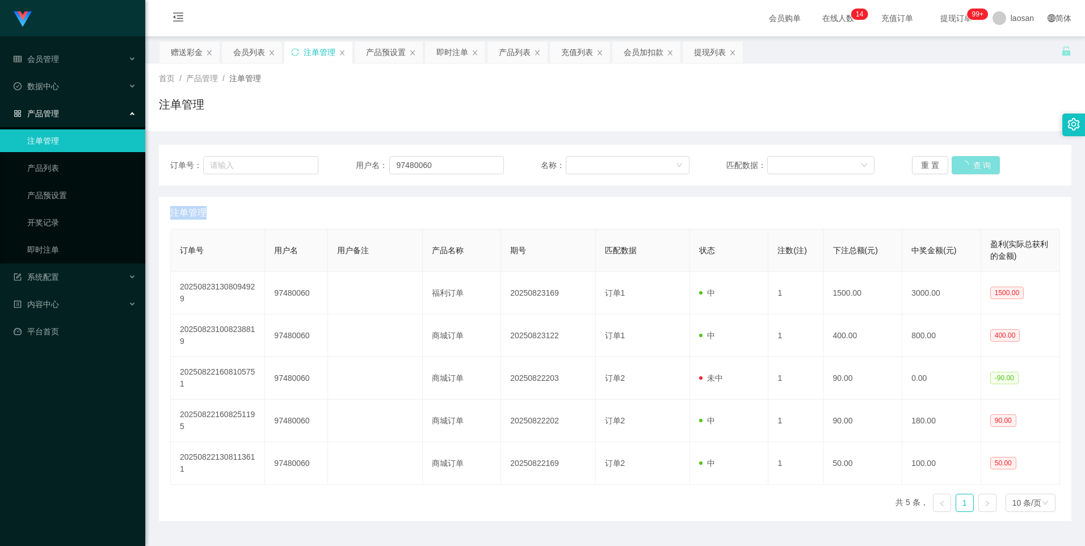
click at [970, 157] on button "查 询" at bounding box center [976, 165] width 49 height 18
click at [970, 157] on div "重 置 查 询" at bounding box center [986, 165] width 148 height 18
click at [970, 157] on button "查 询" at bounding box center [970, 165] width 36 height 18
click at [970, 157] on div "重 置 查 询" at bounding box center [986, 165] width 148 height 18
click at [970, 157] on button "查 询" at bounding box center [970, 165] width 36 height 18
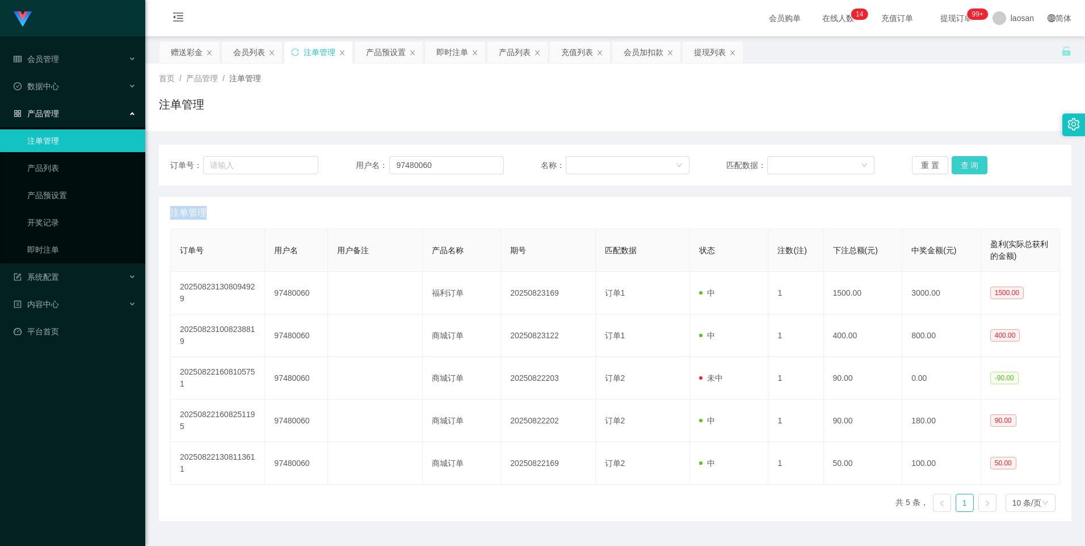
click at [970, 157] on div "重 置 查 询" at bounding box center [986, 165] width 148 height 18
click at [970, 157] on button "查 询" at bounding box center [970, 165] width 36 height 18
click at [970, 157] on div "重 置 查 询" at bounding box center [986, 165] width 148 height 18
click at [970, 157] on button "查 询" at bounding box center [970, 165] width 36 height 18
click at [970, 157] on div "重 置 查 询" at bounding box center [986, 165] width 148 height 18
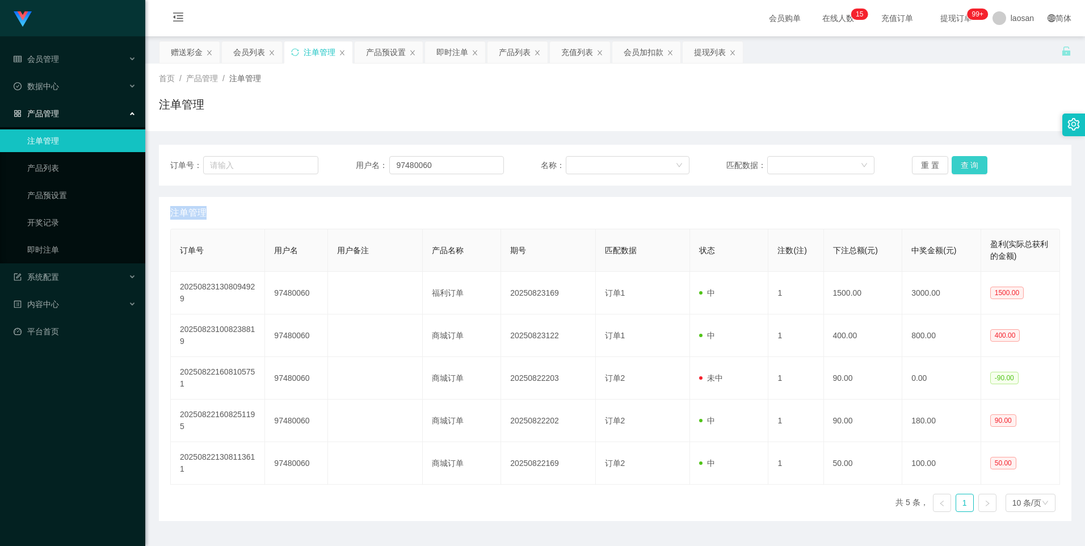
click at [970, 157] on button "查 询" at bounding box center [970, 165] width 36 height 18
click at [968, 156] on button "查 询" at bounding box center [970, 165] width 36 height 18
click at [968, 156] on div "重 置 查 询" at bounding box center [986, 165] width 148 height 18
click at [968, 156] on button "查 询" at bounding box center [970, 165] width 36 height 18
click at [968, 156] on div "重 置 查 询" at bounding box center [986, 165] width 148 height 18
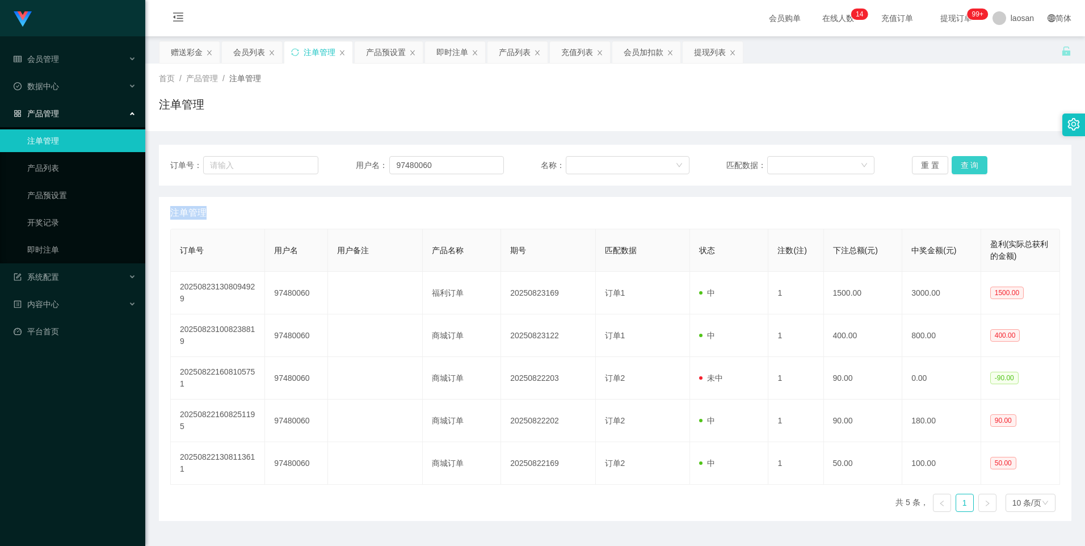
click at [968, 156] on button "查 询" at bounding box center [970, 165] width 36 height 18
click at [968, 156] on div "重 置 查 询" at bounding box center [986, 165] width 148 height 18
click at [968, 156] on button "查 询" at bounding box center [970, 165] width 36 height 18
click at [968, 156] on div "重 置 查 询" at bounding box center [986, 165] width 148 height 18
click at [968, 156] on button "查 询" at bounding box center [970, 165] width 36 height 18
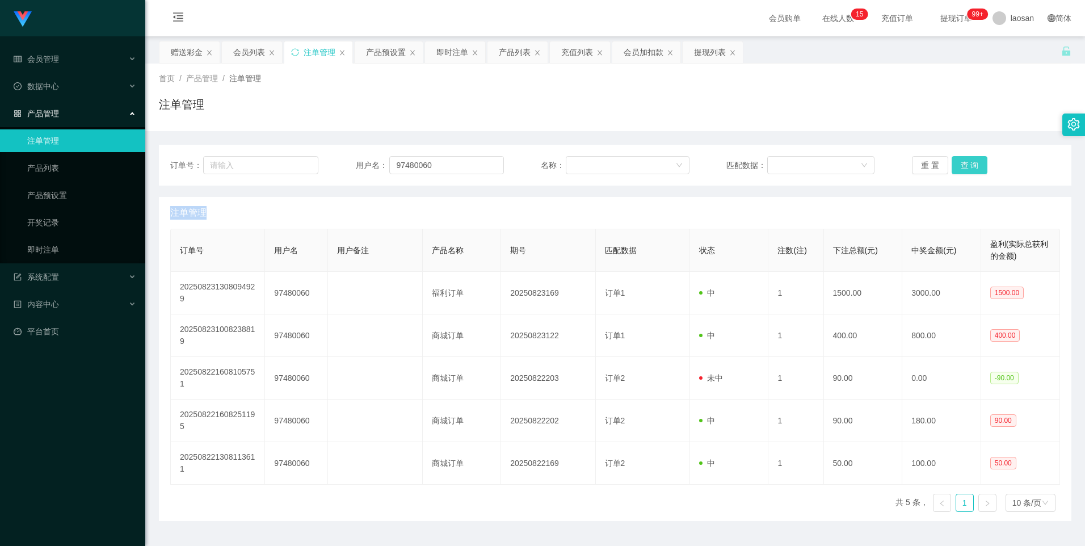
click at [972, 162] on button "查 询" at bounding box center [970, 165] width 36 height 18
click at [972, 162] on div "重 置 查 询" at bounding box center [986, 165] width 148 height 18
click at [972, 162] on button "查 询" at bounding box center [970, 165] width 36 height 18
click at [972, 162] on div "重 置 查 询" at bounding box center [986, 165] width 148 height 18
click at [972, 162] on button "查 询" at bounding box center [970, 165] width 36 height 18
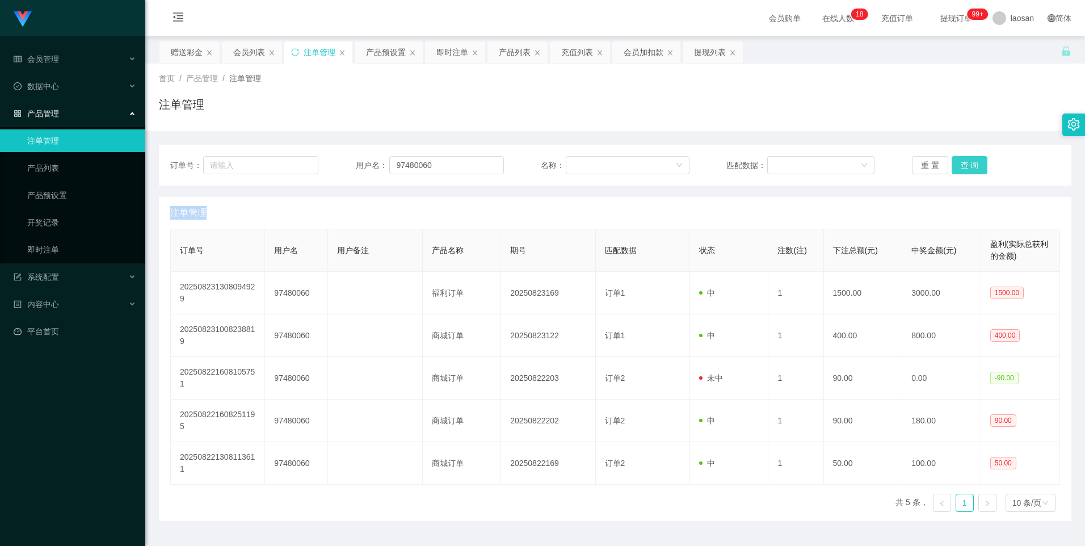
click at [972, 162] on div "重 置 查 询" at bounding box center [986, 165] width 148 height 18
click at [969, 170] on button "查 询" at bounding box center [970, 165] width 36 height 18
click at [969, 170] on button "查 询" at bounding box center [976, 165] width 49 height 18
click at [969, 170] on div "重 置 查 询" at bounding box center [986, 165] width 148 height 18
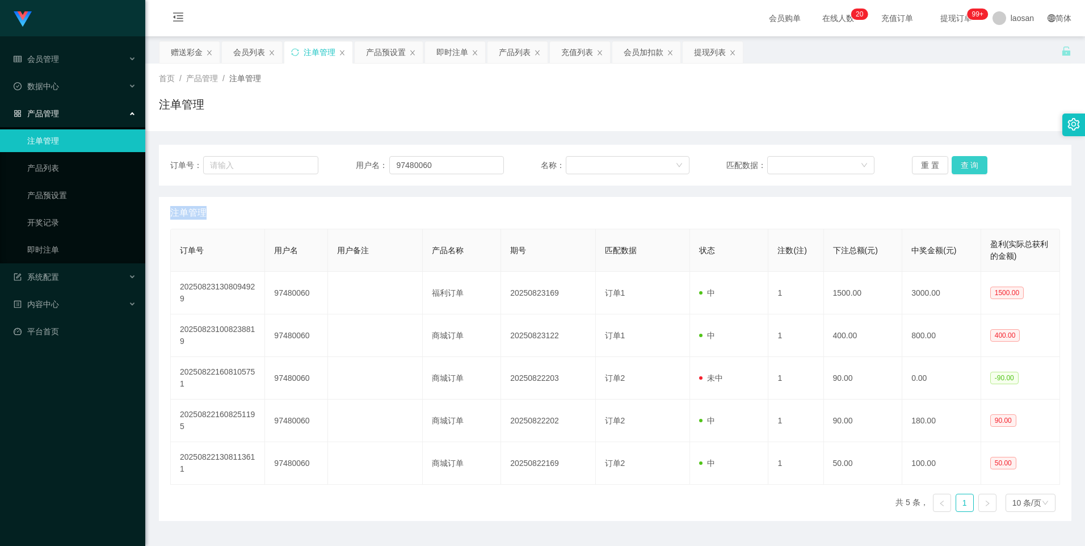
drag, startPoint x: 969, startPoint y: 170, endPoint x: 969, endPoint y: 107, distance: 63.0
click at [969, 170] on button "查 询" at bounding box center [970, 165] width 36 height 18
click at [974, 158] on button "查 询" at bounding box center [970, 165] width 36 height 18
click at [973, 159] on div "重 置 查 询" at bounding box center [986, 165] width 148 height 18
click at [973, 159] on button "查 询" at bounding box center [970, 165] width 36 height 18
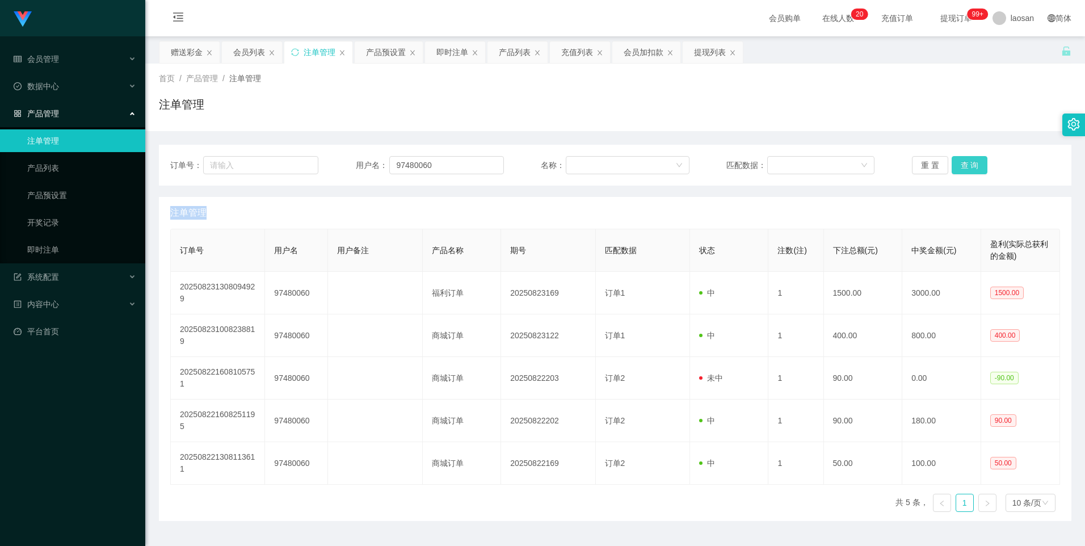
click at [973, 159] on div "重 置 查 询" at bounding box center [986, 165] width 148 height 18
click at [973, 159] on button "查 询" at bounding box center [970, 165] width 36 height 18
click at [973, 159] on div "重 置 查 询" at bounding box center [986, 165] width 148 height 18
click at [972, 160] on button "查 询" at bounding box center [970, 165] width 36 height 18
click at [972, 160] on div "重 置 查 询" at bounding box center [986, 165] width 148 height 18
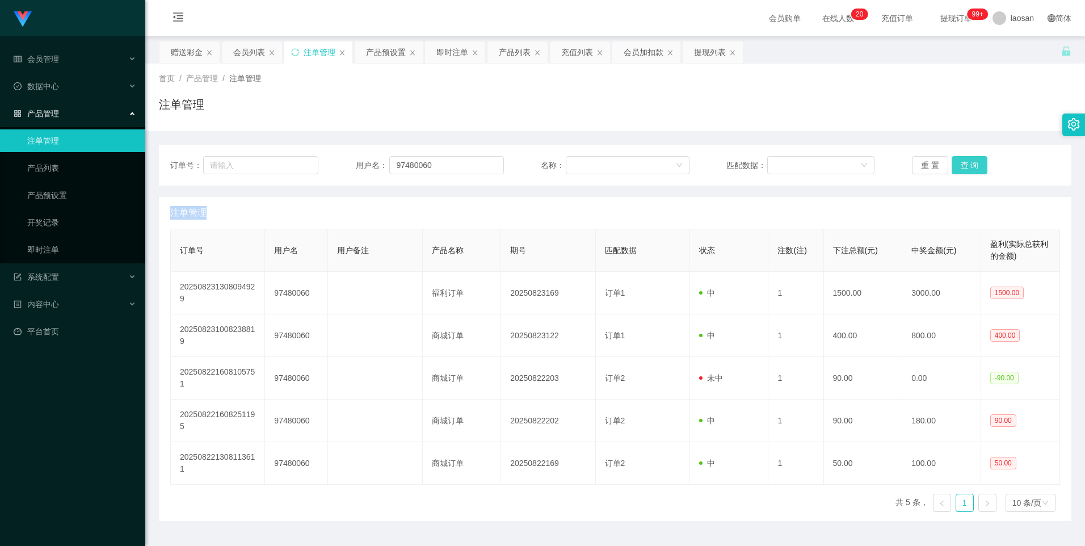
click at [972, 160] on button "查 询" at bounding box center [970, 165] width 36 height 18
click at [972, 160] on div "重 置 查 询" at bounding box center [986, 165] width 148 height 18
click at [972, 160] on button "查 询" at bounding box center [970, 165] width 36 height 18
click at [972, 160] on div "重 置 查 询" at bounding box center [986, 165] width 148 height 18
click at [955, 162] on button "查 询" at bounding box center [970, 165] width 36 height 18
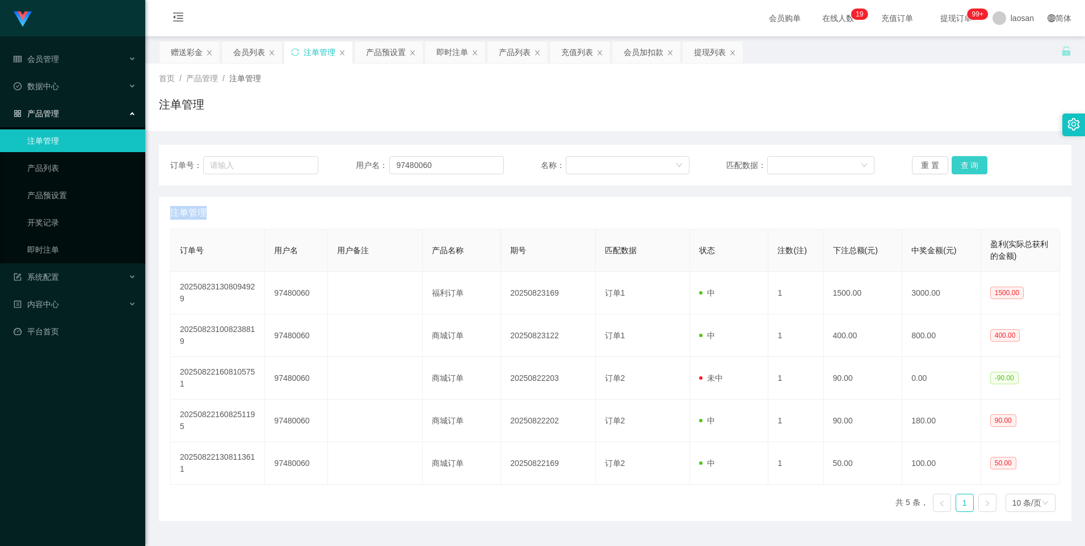
click at [955, 162] on div "重 置 查 询" at bounding box center [986, 165] width 148 height 18
drag, startPoint x: 955, startPoint y: 162, endPoint x: 968, endPoint y: 174, distance: 18.1
click at [955, 162] on button "查 询" at bounding box center [970, 165] width 36 height 18
click at [978, 167] on button "查 询" at bounding box center [970, 165] width 36 height 18
click at [978, 167] on div "重 置 查 询" at bounding box center [986, 165] width 148 height 18
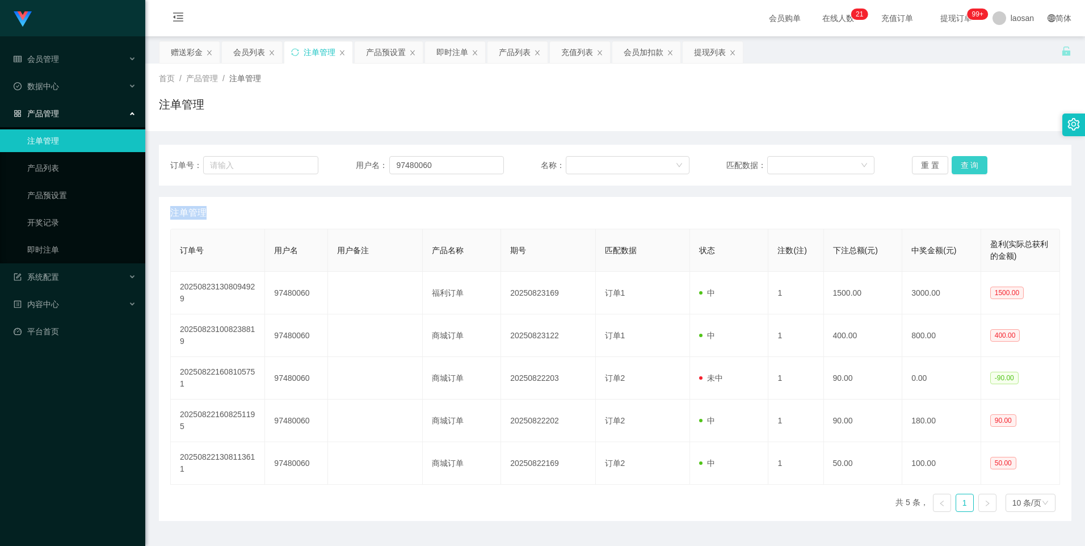
click at [978, 167] on button "查 询" at bounding box center [970, 165] width 36 height 18
click at [978, 167] on div "重 置 查 询" at bounding box center [986, 165] width 148 height 18
click at [978, 167] on button "查 询" at bounding box center [970, 165] width 36 height 18
drag, startPoint x: 452, startPoint y: 162, endPoint x: 380, endPoint y: 167, distance: 71.7
click at [380, 167] on div "用户名： 97480060" at bounding box center [430, 165] width 148 height 18
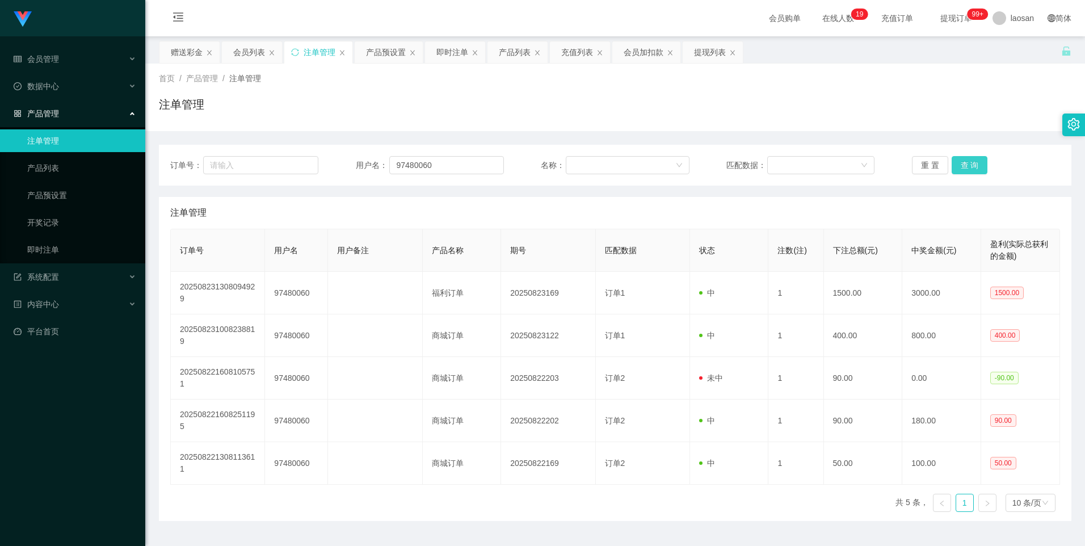
click at [963, 166] on button "查 询" at bounding box center [970, 165] width 36 height 18
click at [963, 166] on div "重 置 查 询" at bounding box center [986, 165] width 148 height 18
click at [963, 166] on button "查 询" at bounding box center [970, 165] width 36 height 18
click at [963, 166] on div "重 置 查 询" at bounding box center [986, 165] width 148 height 18
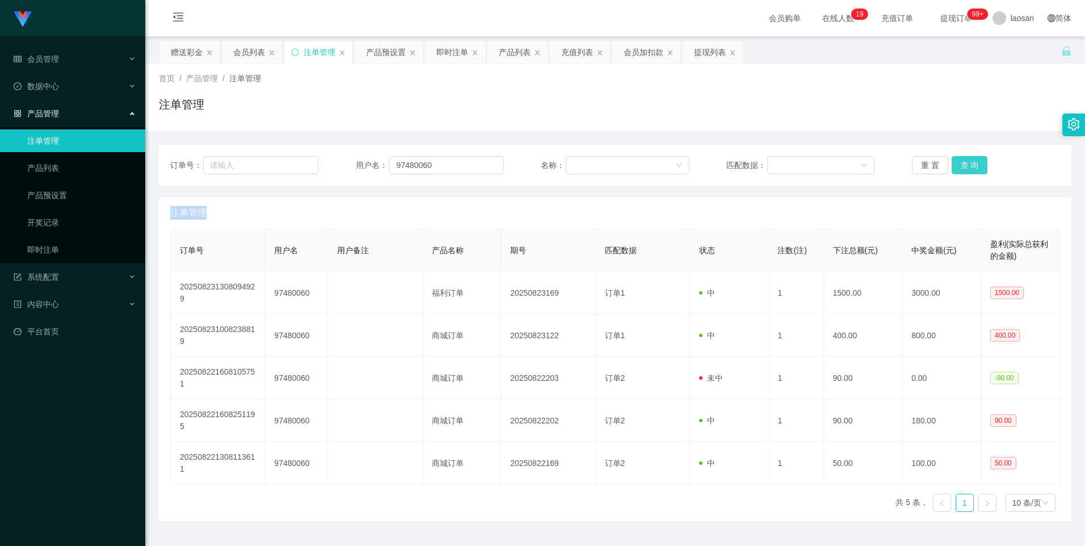
click at [963, 166] on button "查 询" at bounding box center [970, 165] width 36 height 18
click at [963, 166] on div "重 置 查 询" at bounding box center [986, 165] width 148 height 18
click at [963, 166] on button "查 询" at bounding box center [970, 165] width 36 height 18
click at [963, 166] on div "重 置 查 询" at bounding box center [986, 165] width 148 height 18
click at [961, 162] on button "查 询" at bounding box center [970, 165] width 36 height 18
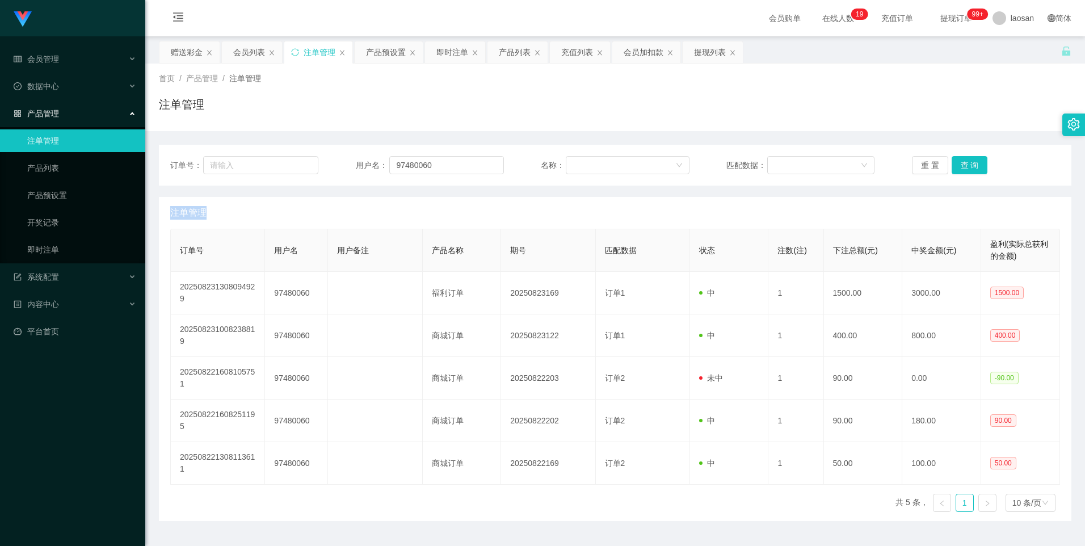
click at [961, 162] on div "重 置 查 询" at bounding box center [986, 165] width 148 height 18
click at [961, 162] on button "查 询" at bounding box center [970, 165] width 36 height 18
click at [960, 167] on div "重 置 查 询" at bounding box center [986, 165] width 148 height 18
click at [383, 47] on div "产品预设置" at bounding box center [386, 52] width 40 height 22
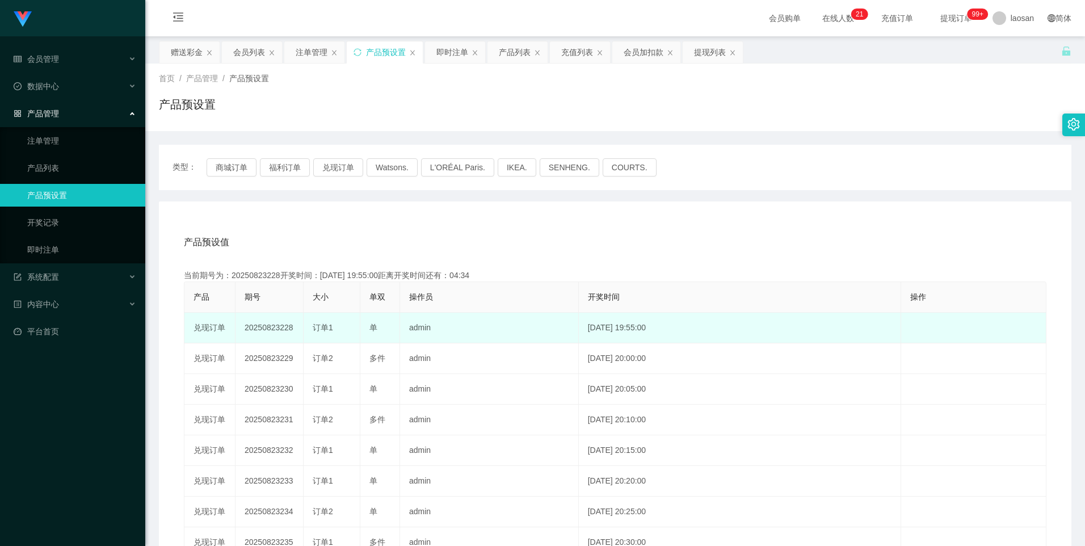
click at [265, 325] on td "20250823228" at bounding box center [270, 328] width 68 height 31
copy td "20250823228"
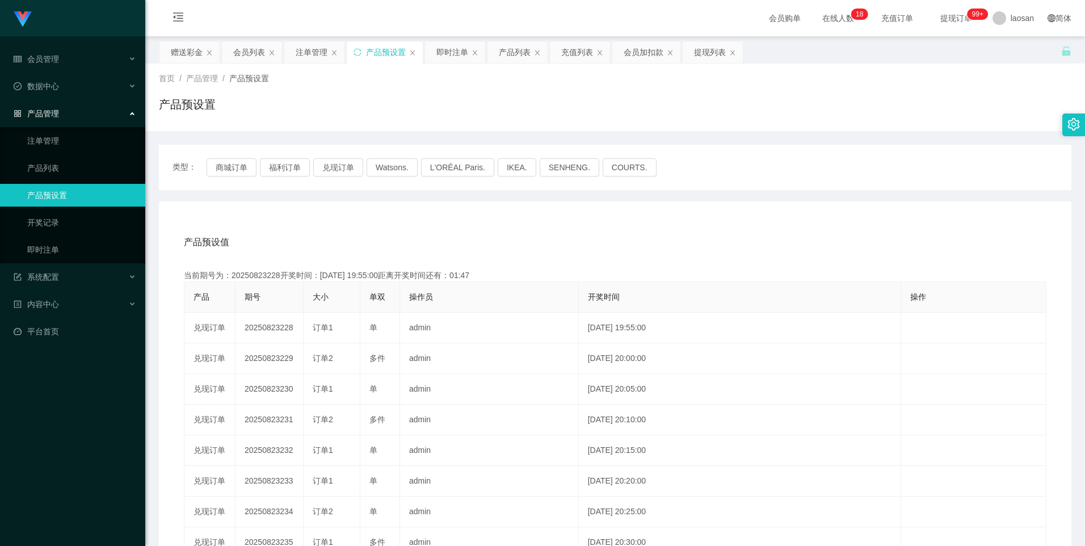
click at [363, 52] on div "产品预设置" at bounding box center [385, 52] width 76 height 22
click at [293, 51] on div "注单管理" at bounding box center [314, 52] width 60 height 22
click at [312, 56] on div "注单管理" at bounding box center [312, 52] width 32 height 22
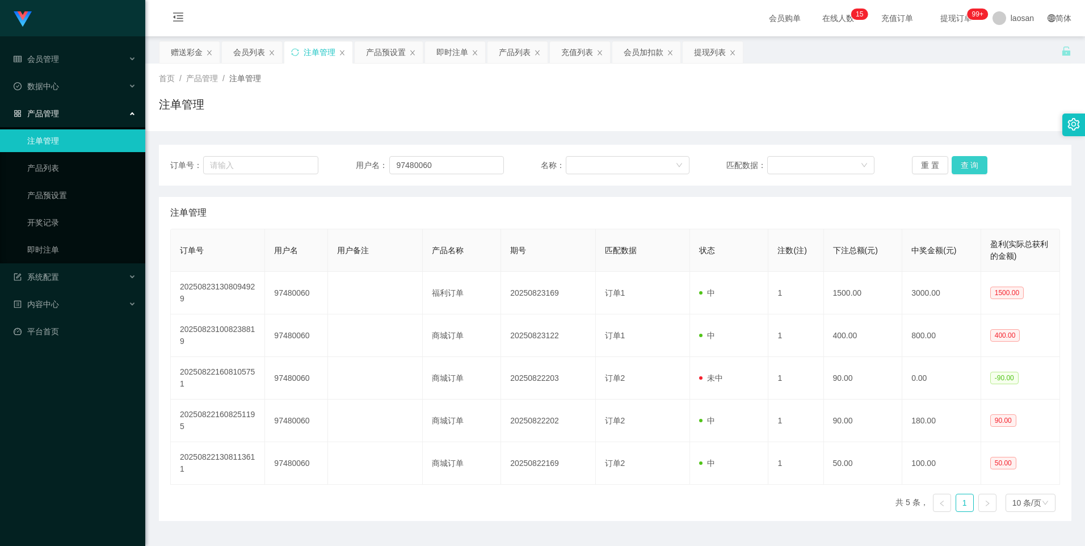
click at [962, 162] on button "查 询" at bounding box center [970, 165] width 36 height 18
click at [962, 162] on div "重 置 查 询" at bounding box center [986, 165] width 148 height 18
click at [962, 162] on button "查 询" at bounding box center [970, 165] width 36 height 18
click at [962, 162] on div "重 置 查 询" at bounding box center [986, 165] width 148 height 18
click at [962, 162] on button "查 询" at bounding box center [970, 165] width 36 height 18
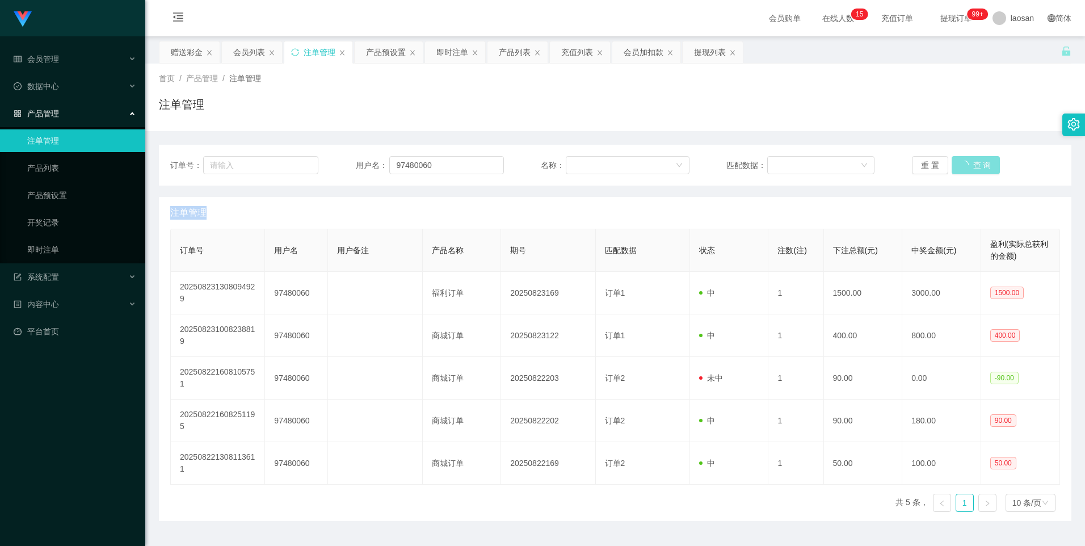
click at [962, 162] on div "重 置 查 询" at bounding box center [986, 165] width 148 height 18
click at [962, 162] on button "查 询" at bounding box center [970, 165] width 36 height 18
click at [962, 162] on div "重 置 查 询" at bounding box center [986, 165] width 148 height 18
click at [962, 162] on button "查 询" at bounding box center [970, 165] width 36 height 18
click at [959, 162] on div "重 置 查 询" at bounding box center [986, 165] width 148 height 18
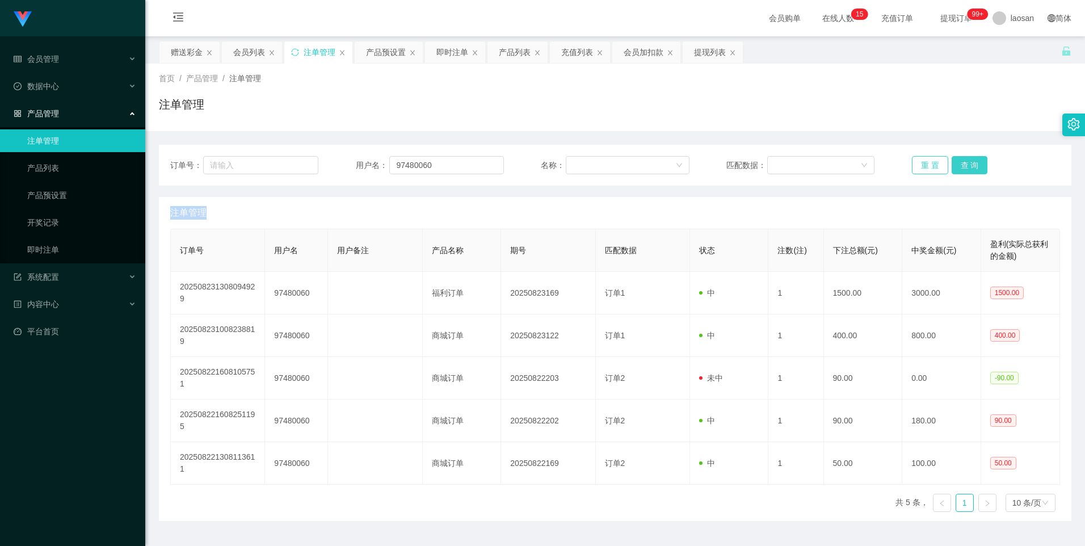
drag, startPoint x: 959, startPoint y: 162, endPoint x: 936, endPoint y: 163, distance: 22.7
click at [958, 162] on button "查 询" at bounding box center [970, 165] width 36 height 18
click at [960, 165] on button "查 询" at bounding box center [970, 165] width 36 height 18
click at [960, 165] on div "重 置 查 询" at bounding box center [986, 165] width 148 height 18
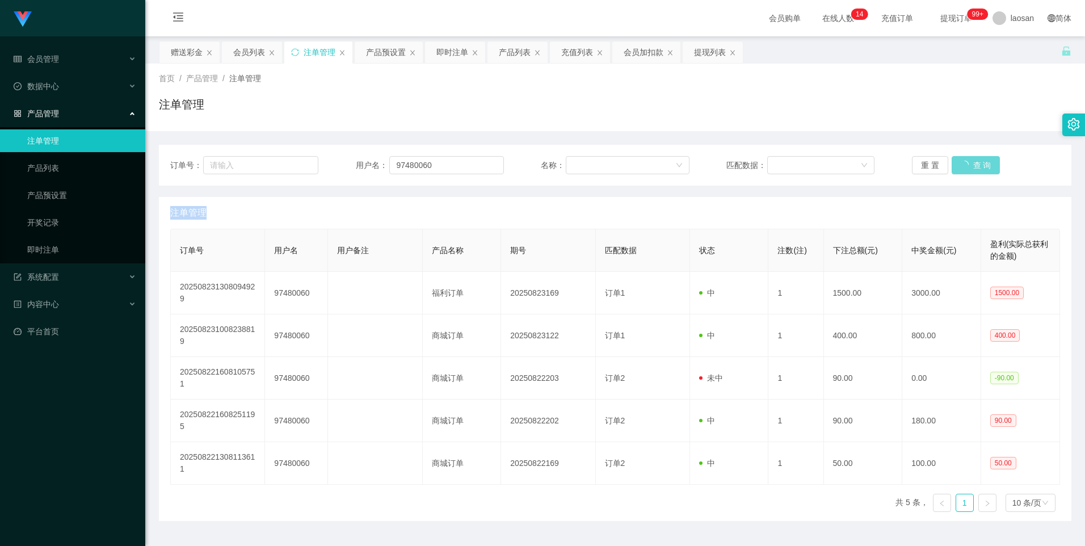
click at [960, 165] on div "重 置 查 询" at bounding box center [986, 165] width 148 height 18
click at [959, 165] on div "重 置 查 询" at bounding box center [986, 165] width 148 height 18
drag, startPoint x: 959, startPoint y: 165, endPoint x: 1080, endPoint y: 146, distance: 122.4
click at [959, 165] on button "查 询" at bounding box center [970, 165] width 36 height 18
click at [963, 161] on button "查 询" at bounding box center [970, 165] width 36 height 18
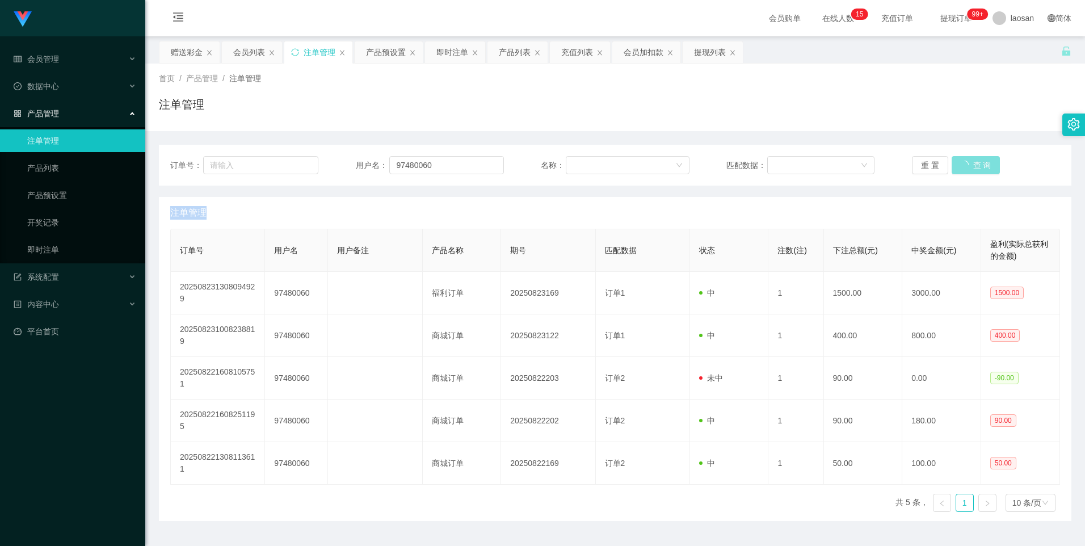
click at [963, 161] on div "重 置 查 询" at bounding box center [986, 165] width 148 height 18
click at [963, 161] on button "查 询" at bounding box center [970, 165] width 36 height 18
click at [963, 161] on div "重 置 查 询" at bounding box center [986, 165] width 148 height 18
click at [963, 161] on button "查 询" at bounding box center [970, 165] width 36 height 18
click at [965, 161] on button "查 询" at bounding box center [970, 165] width 36 height 18
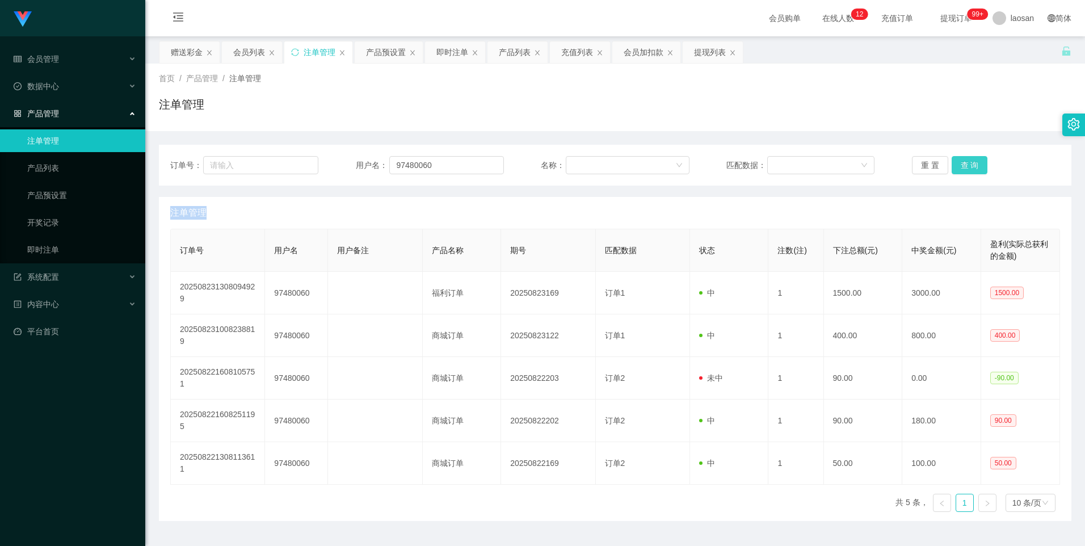
click at [971, 162] on button "查 询" at bounding box center [970, 165] width 36 height 18
click at [971, 162] on div "重 置 查 询" at bounding box center [986, 165] width 148 height 18
click at [971, 162] on button "查 询" at bounding box center [970, 165] width 36 height 18
click at [971, 162] on div "重 置 查 询" at bounding box center [986, 165] width 148 height 18
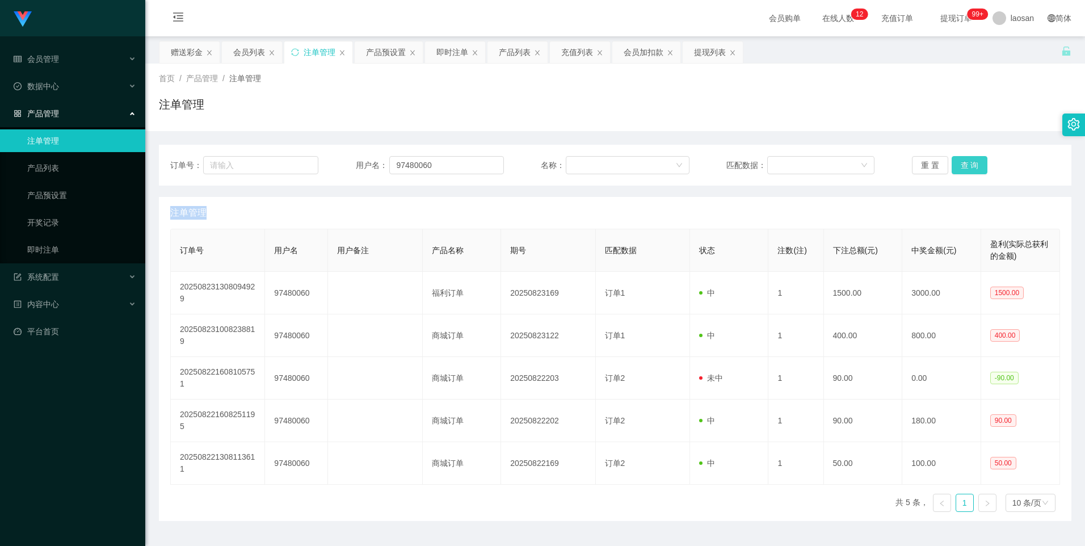
click at [971, 162] on button "查 询" at bounding box center [970, 165] width 36 height 18
click at [971, 162] on div "重 置 查 询" at bounding box center [986, 165] width 148 height 18
click at [971, 162] on button "查 询" at bounding box center [970, 165] width 36 height 18
click at [971, 162] on div "重 置 查 询" at bounding box center [986, 165] width 148 height 18
click at [971, 162] on button "查 询" at bounding box center [970, 165] width 36 height 18
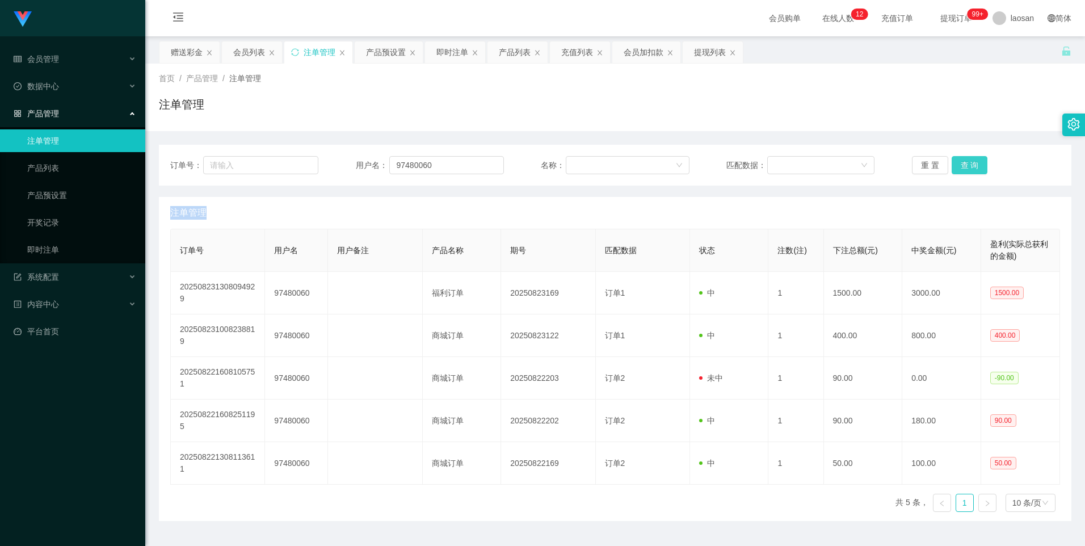
click at [971, 162] on div "重 置 查 询" at bounding box center [986, 165] width 148 height 18
click at [971, 162] on button "查 询" at bounding box center [970, 165] width 36 height 18
click at [971, 163] on div "重 置 查 询" at bounding box center [986, 165] width 148 height 18
click at [971, 163] on button "查 询" at bounding box center [970, 165] width 36 height 18
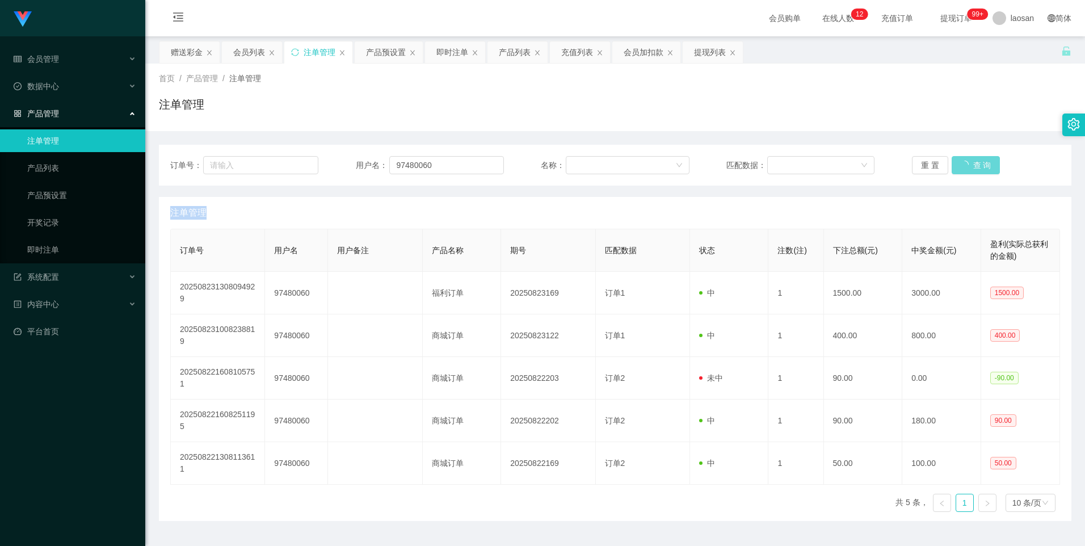
click at [971, 163] on div "重 置 查 询" at bounding box center [986, 165] width 148 height 18
click at [971, 163] on button "查 询" at bounding box center [970, 165] width 36 height 18
click at [958, 165] on button "查 询" at bounding box center [970, 165] width 36 height 18
click at [958, 165] on div "重 置 查 询" at bounding box center [986, 165] width 148 height 18
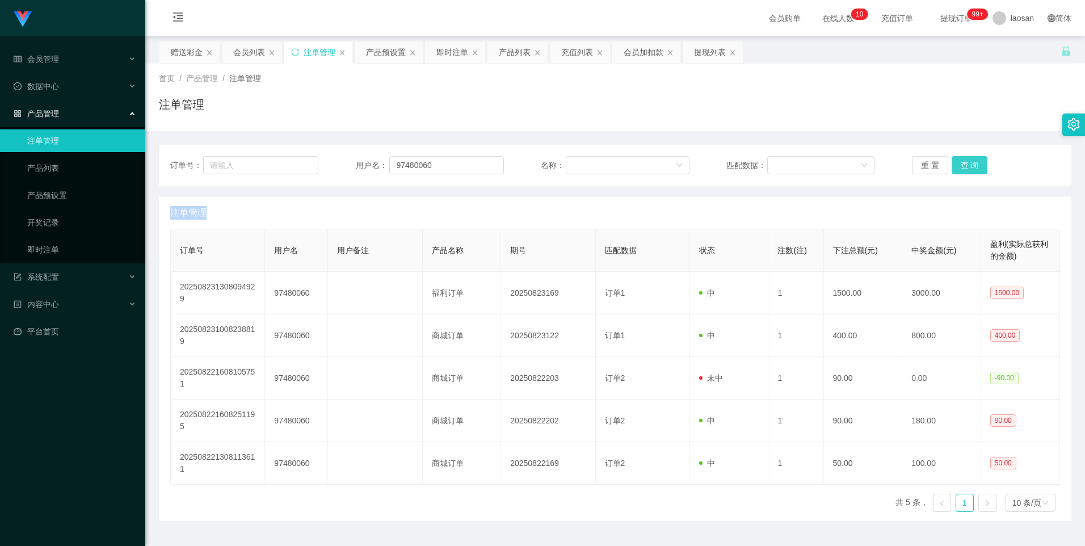
drag, startPoint x: 958, startPoint y: 165, endPoint x: 971, endPoint y: 170, distance: 13.7
click at [971, 170] on button "查 询" at bounding box center [970, 165] width 36 height 18
click at [966, 168] on button "查 询" at bounding box center [970, 165] width 36 height 18
click at [966, 168] on div "重 置 查 询" at bounding box center [986, 165] width 148 height 18
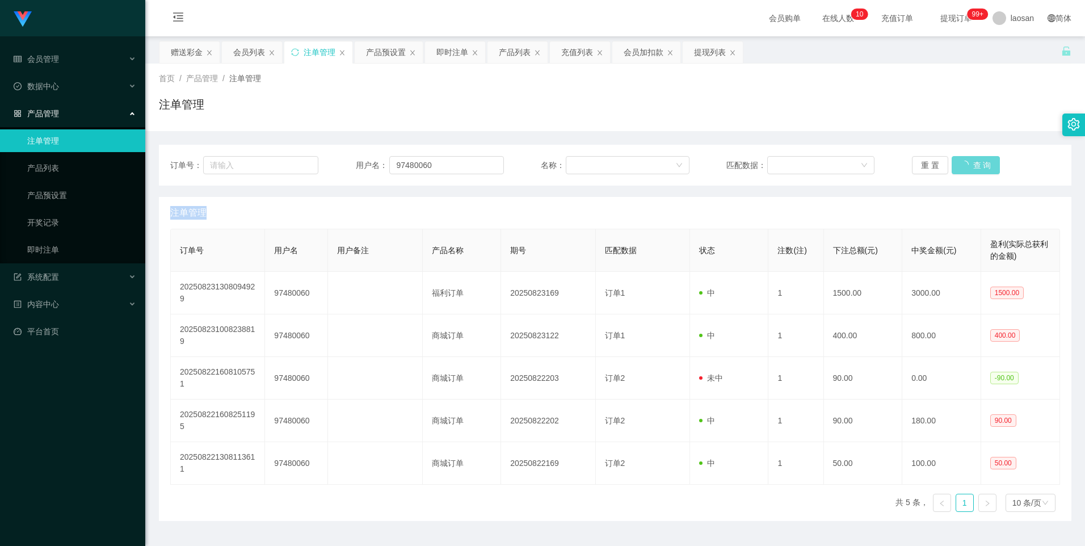
click at [966, 168] on div "重 置 查 询" at bounding box center [986, 165] width 148 height 18
click at [966, 168] on button "查 询" at bounding box center [970, 165] width 36 height 18
click at [966, 168] on div "重 置 查 询" at bounding box center [986, 165] width 148 height 18
click at [966, 168] on button "查 询" at bounding box center [970, 165] width 36 height 18
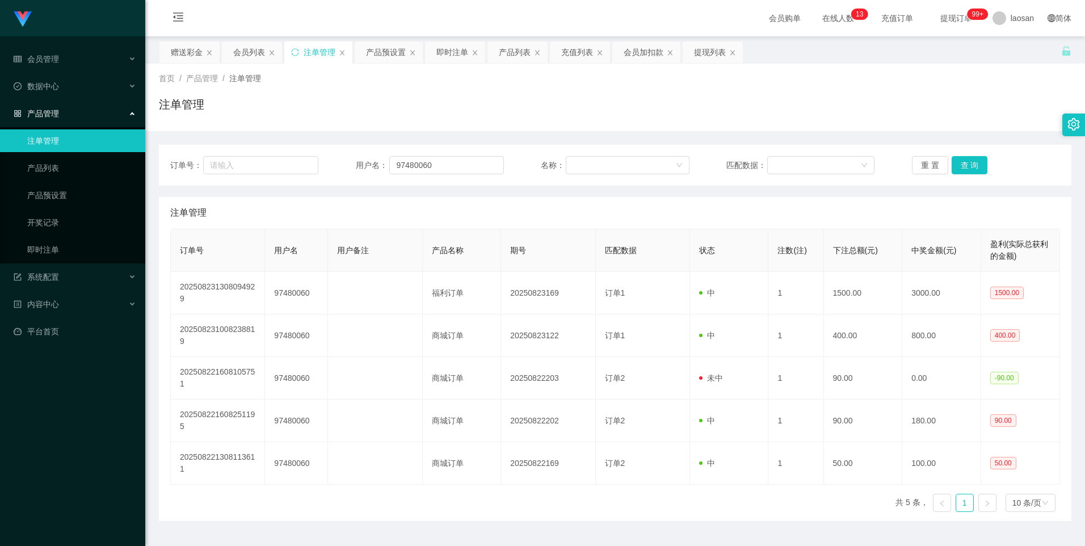
click at [951, 135] on div "订单号： 用户名： 97480060 名称： 匹配数据： 重 置 查 询 注单管理 订单号 用户名 用户备注 产品名称 期号 匹配数据 状态 注数(注) 下注…" at bounding box center [615, 326] width 913 height 390
drag, startPoint x: 951, startPoint y: 135, endPoint x: 964, endPoint y: 164, distance: 31.5
click at [964, 164] on button "查 询" at bounding box center [970, 165] width 36 height 18
click at [978, 164] on button "查 询" at bounding box center [970, 165] width 36 height 18
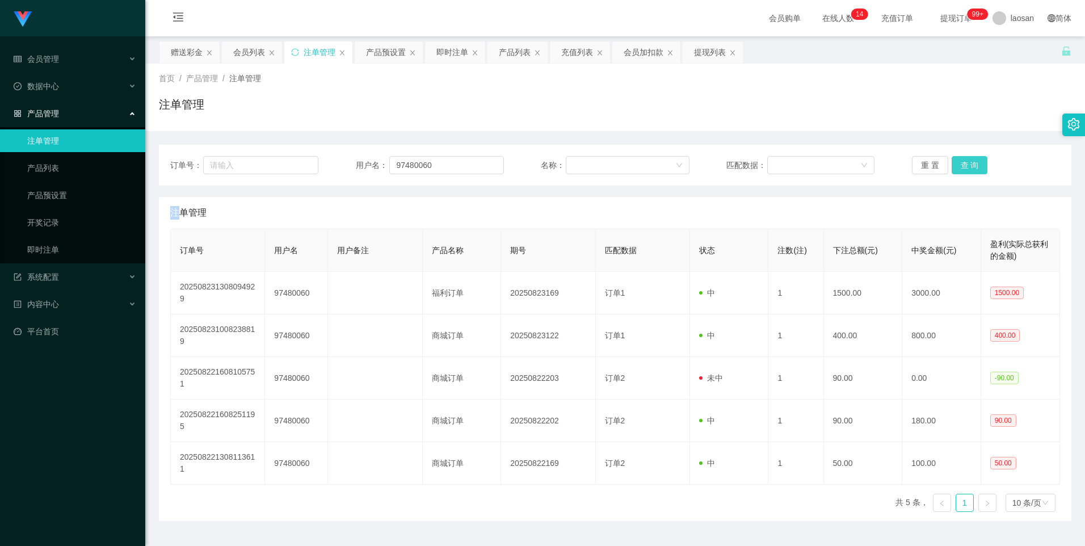
click at [978, 164] on div "重 置 查 询" at bounding box center [986, 165] width 148 height 18
click at [978, 164] on button "查 询" at bounding box center [970, 165] width 36 height 18
click at [978, 164] on div "重 置 查 询" at bounding box center [986, 165] width 148 height 18
click at [978, 164] on button "查 询" at bounding box center [970, 165] width 36 height 18
click at [975, 167] on div "重 置 查 询" at bounding box center [986, 165] width 148 height 18
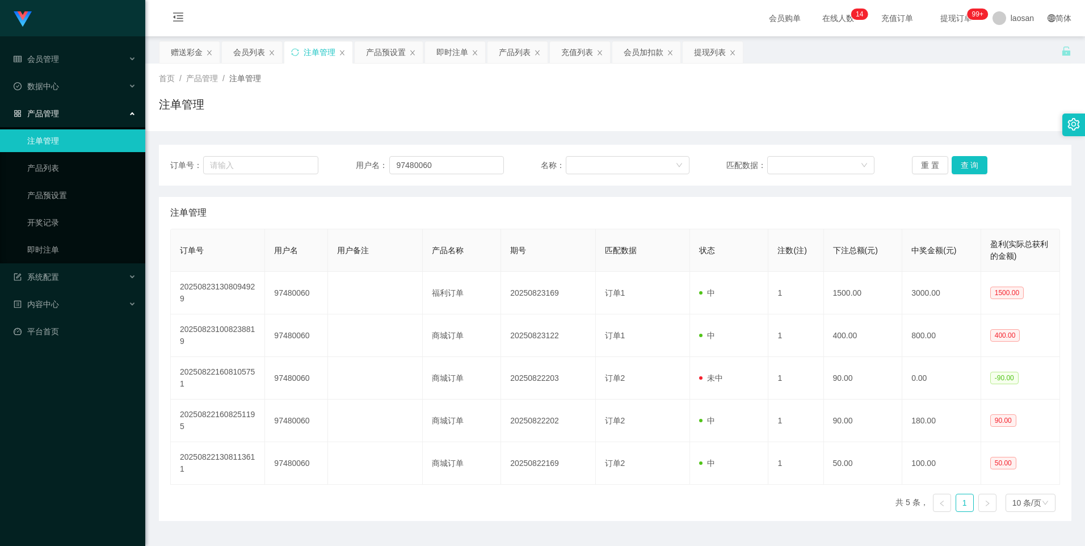
click at [326, 216] on div "注单管理" at bounding box center [615, 213] width 890 height 32
click at [971, 159] on button "查 询" at bounding box center [970, 165] width 36 height 18
click at [971, 159] on div "重 置 查 询" at bounding box center [986, 165] width 148 height 18
click at [385, 50] on div "产品预设置" at bounding box center [386, 52] width 40 height 22
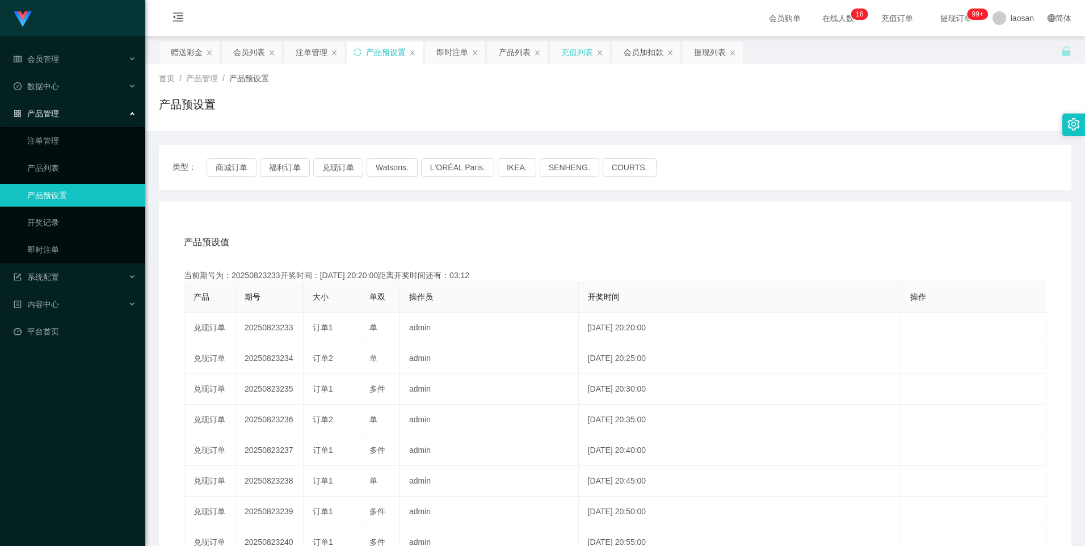
click at [578, 55] on div "充值列表" at bounding box center [577, 52] width 32 height 22
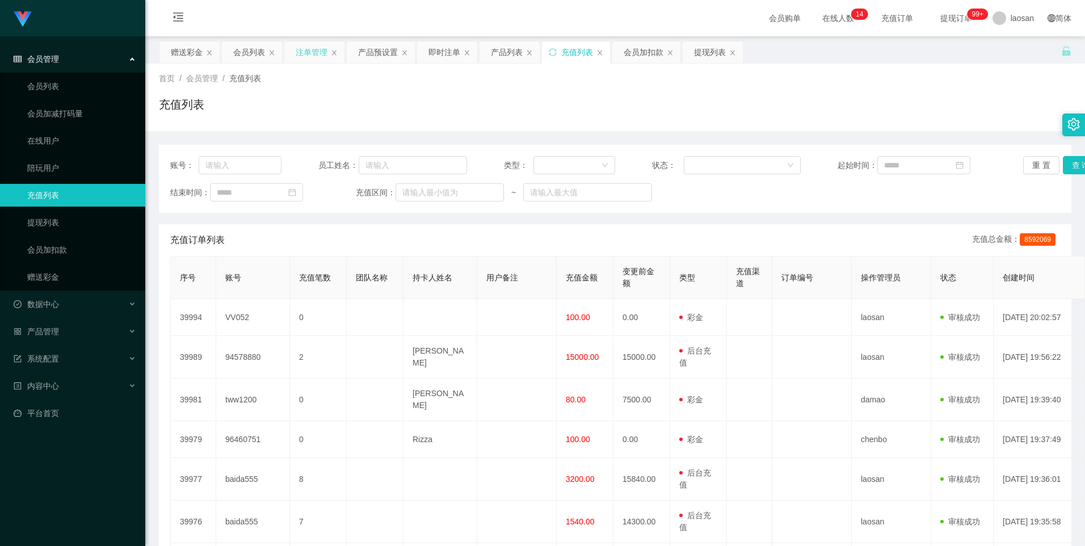
click at [310, 54] on div "注单管理" at bounding box center [312, 52] width 32 height 22
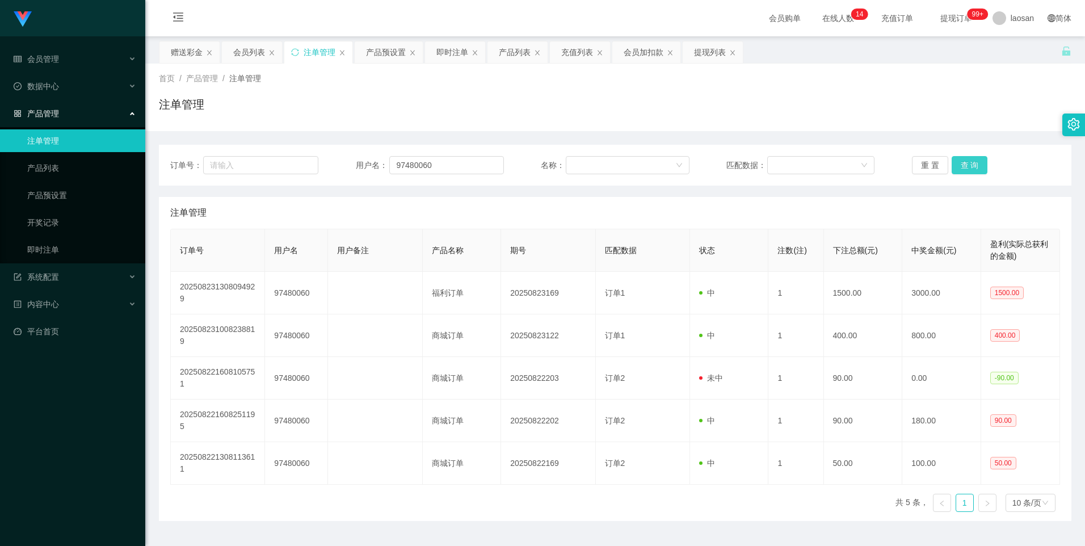
click at [967, 169] on button "查 询" at bounding box center [970, 165] width 36 height 18
click at [967, 169] on div "重 置 查 询" at bounding box center [986, 165] width 148 height 18
drag, startPoint x: 967, startPoint y: 169, endPoint x: 1085, endPoint y: 279, distance: 161.8
click at [967, 169] on button "查 询" at bounding box center [970, 165] width 36 height 18
click at [434, 166] on input "97480060" at bounding box center [446, 165] width 115 height 18
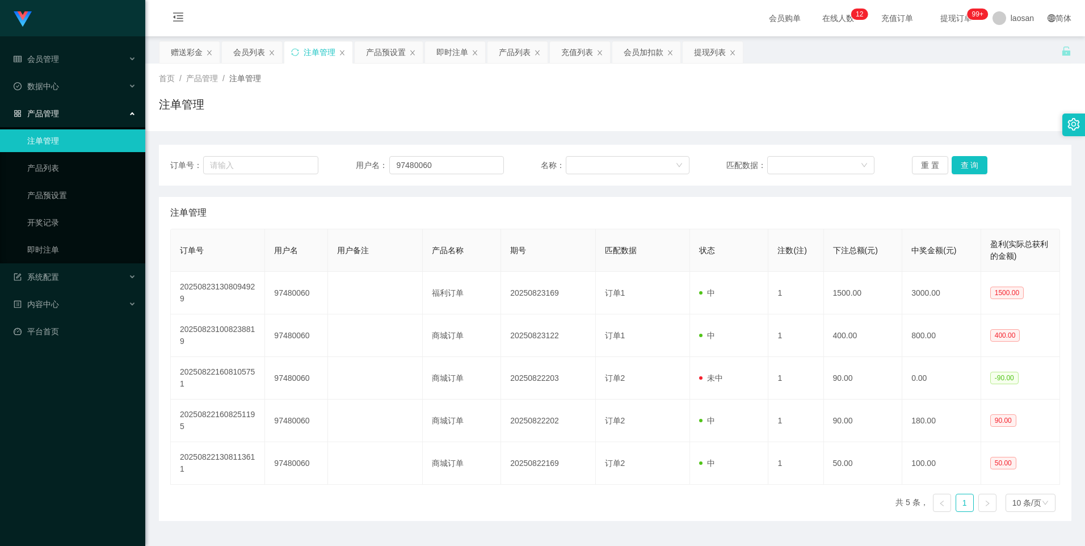
click at [983, 162] on div "重 置 查 询" at bounding box center [986, 165] width 148 height 18
click at [981, 163] on button "查 询" at bounding box center [970, 165] width 36 height 18
click at [976, 164] on button "查 询" at bounding box center [976, 165] width 49 height 18
click at [976, 164] on div "重 置 查 询" at bounding box center [986, 165] width 148 height 18
click at [976, 164] on button "查 询" at bounding box center [970, 165] width 36 height 18
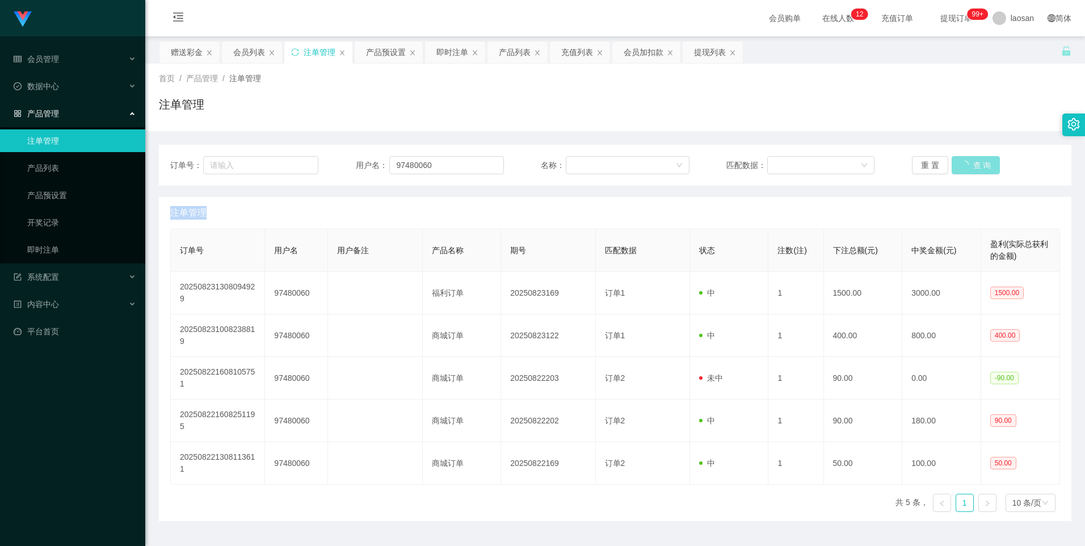
click at [976, 164] on div "重 置 查 询" at bounding box center [986, 165] width 148 height 18
click at [976, 164] on button "查 询" at bounding box center [976, 165] width 49 height 18
drag, startPoint x: 451, startPoint y: 167, endPoint x: 346, endPoint y: 163, distance: 105.1
click at [346, 163] on div "订单号： 用户名： 97480060 名称： 匹配数据： 重 置 查 询" at bounding box center [615, 165] width 890 height 18
click at [195, 44] on div "赠送彩金" at bounding box center [187, 52] width 32 height 22
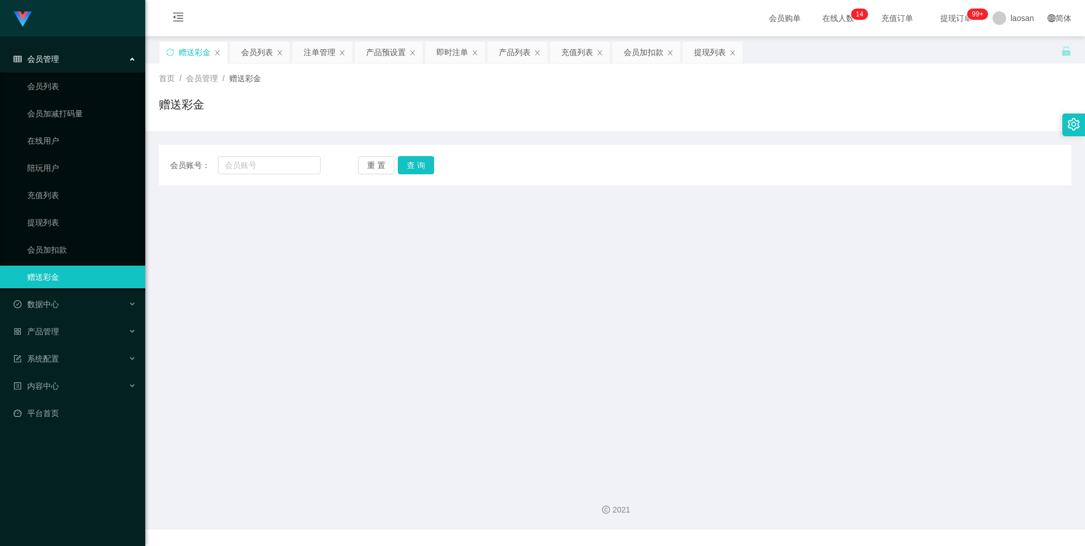
click at [261, 53] on div "会员列表" at bounding box center [257, 52] width 32 height 22
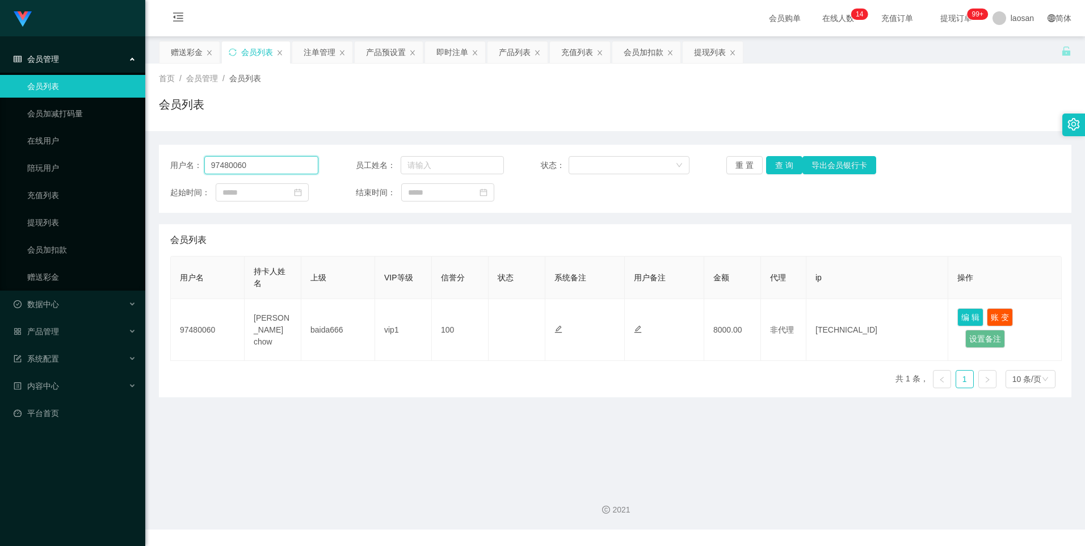
drag, startPoint x: 234, startPoint y: 160, endPoint x: 194, endPoint y: 159, distance: 39.8
click at [194, 159] on div "用户名： 97480060" at bounding box center [244, 165] width 148 height 18
click at [190, 50] on div "赠送彩金" at bounding box center [187, 52] width 32 height 22
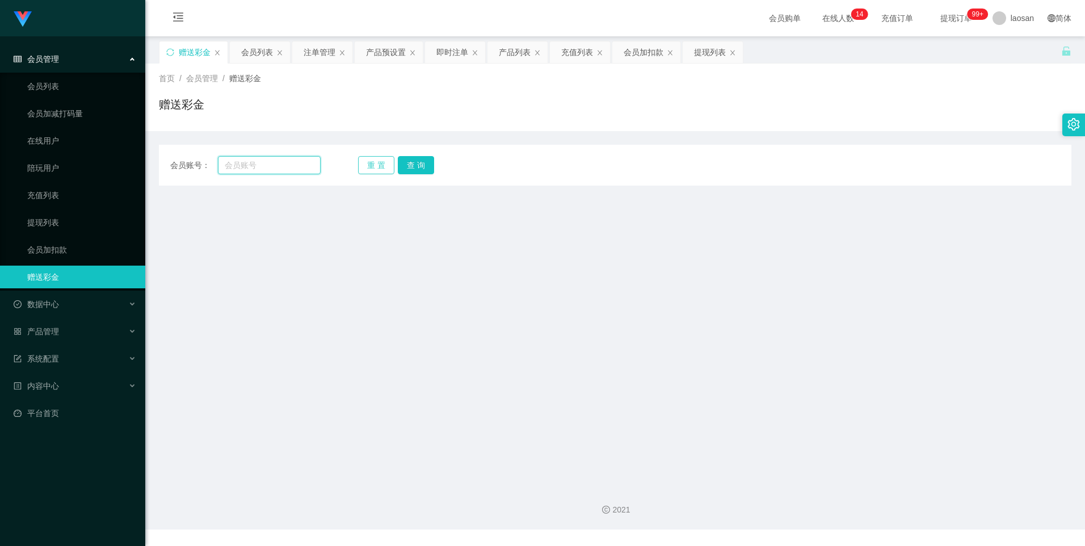
drag, startPoint x: 247, startPoint y: 169, endPoint x: 360, endPoint y: 171, distance: 113.6
click at [247, 169] on input "text" at bounding box center [269, 165] width 102 height 18
paste input "97480060"
type input "97480060"
click at [392, 164] on button "重 置" at bounding box center [376, 165] width 36 height 18
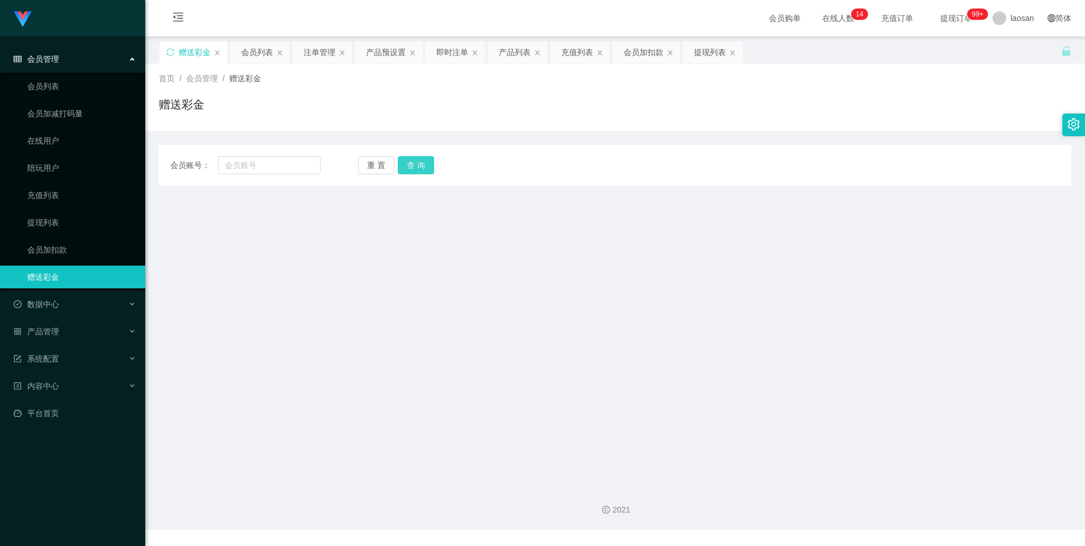
click at [407, 164] on button "查 询" at bounding box center [416, 165] width 36 height 18
click at [282, 152] on div "会员账号： 重 置 查 询 会员账号 会员姓名 账号余额 操作类型 彩金加款 彩金扣款 金额 确 定" at bounding box center [615, 165] width 913 height 41
drag, startPoint x: 282, startPoint y: 159, endPoint x: 375, endPoint y: 168, distance: 93.5
click at [282, 159] on input "text" at bounding box center [269, 165] width 102 height 18
paste input "97480060"
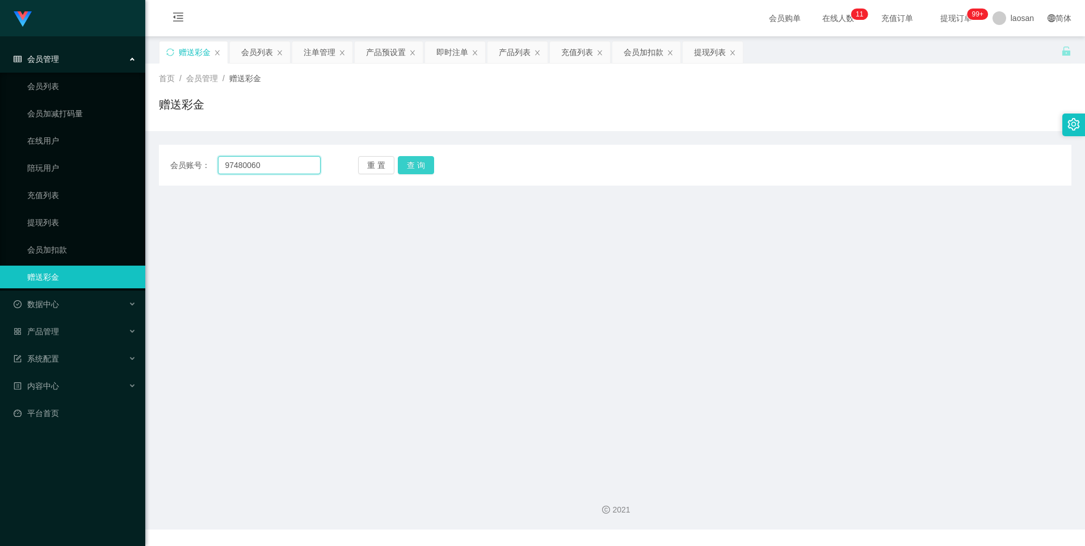
type input "97480060"
click at [414, 170] on button "查 询" at bounding box center [416, 165] width 36 height 18
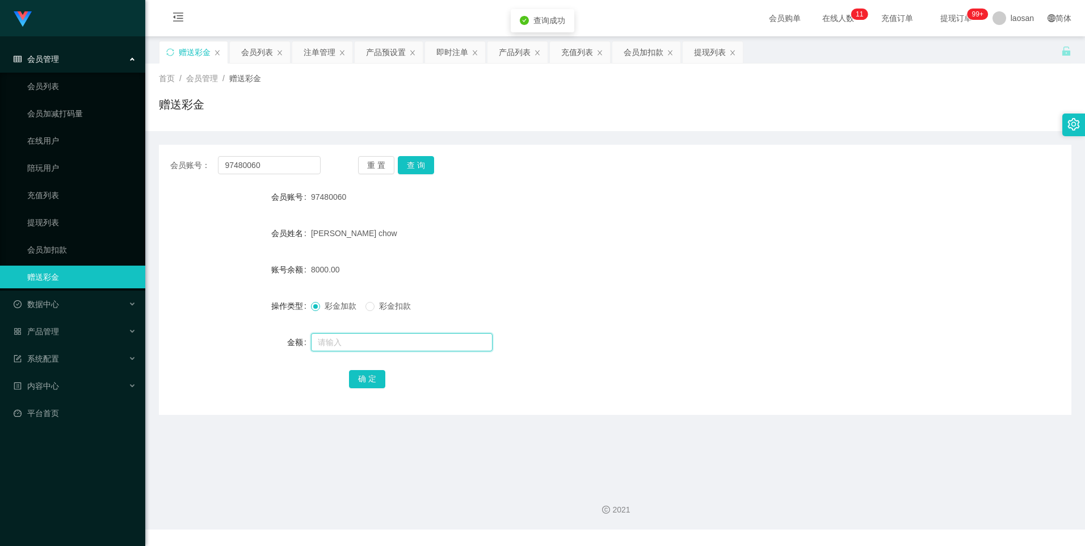
click at [354, 337] on input "text" at bounding box center [402, 342] width 182 height 18
type input "4000"
click at [355, 375] on button "确 定" at bounding box center [367, 379] width 36 height 18
click at [425, 166] on button "查 询" at bounding box center [416, 165] width 36 height 18
click at [425, 166] on div "重 置 查 询" at bounding box center [433, 165] width 150 height 18
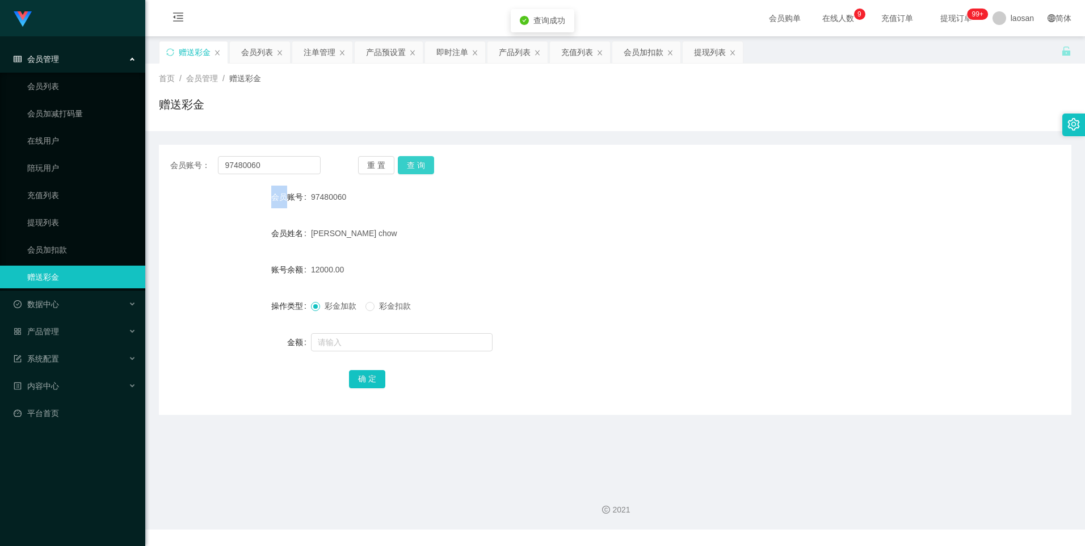
drag, startPoint x: 425, startPoint y: 166, endPoint x: 513, endPoint y: 212, distance: 99.3
click at [425, 166] on button "查 询" at bounding box center [416, 165] width 36 height 18
drag, startPoint x: 516, startPoint y: 212, endPoint x: 506, endPoint y: 219, distance: 11.8
click at [514, 215] on form "会员账号 97480060 会员姓名 [PERSON_NAME] chow 账号余额 12000.00 操作类型 彩金加款 彩金扣款 金额 确 定" at bounding box center [615, 288] width 913 height 204
